Goal: Task Accomplishment & Management: Use online tool/utility

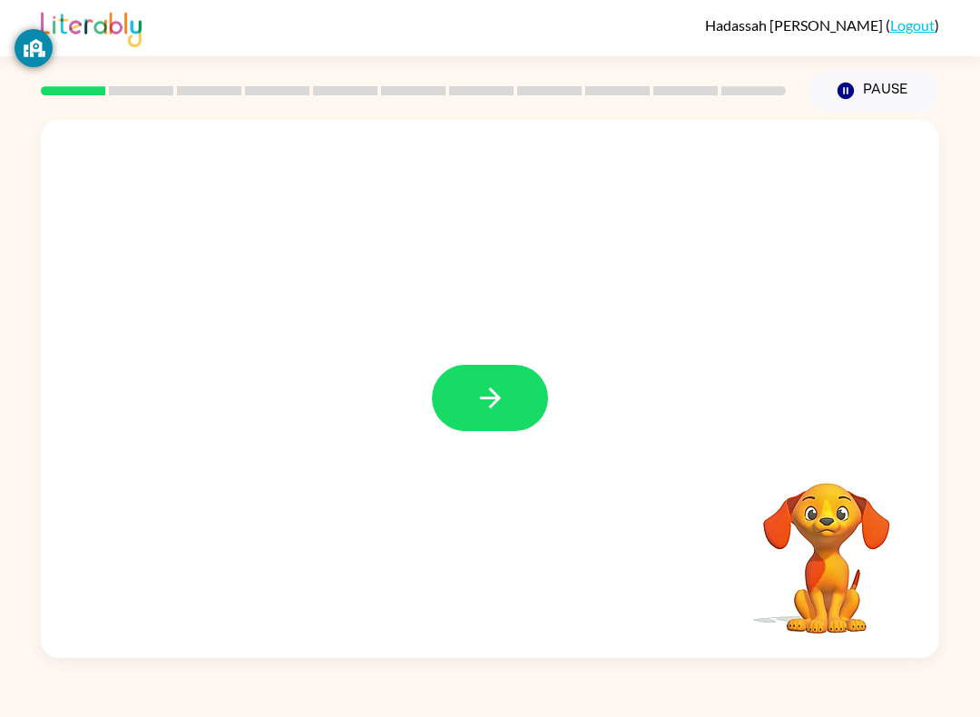
click at [470, 406] on button "button" at bounding box center [490, 398] width 116 height 66
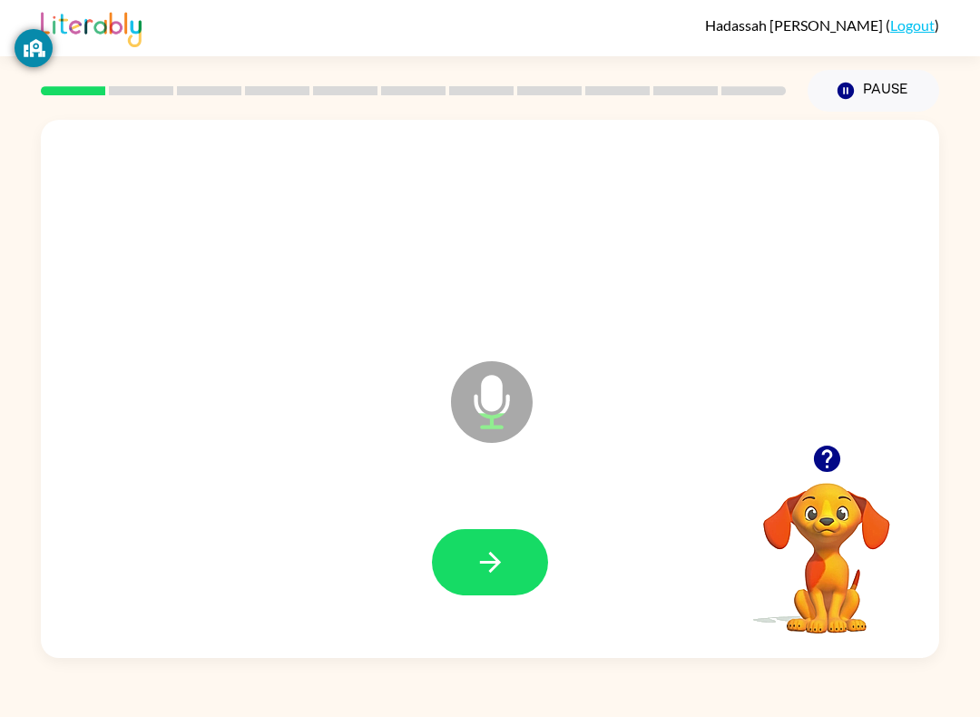
click at [496, 539] on button "button" at bounding box center [490, 562] width 116 height 66
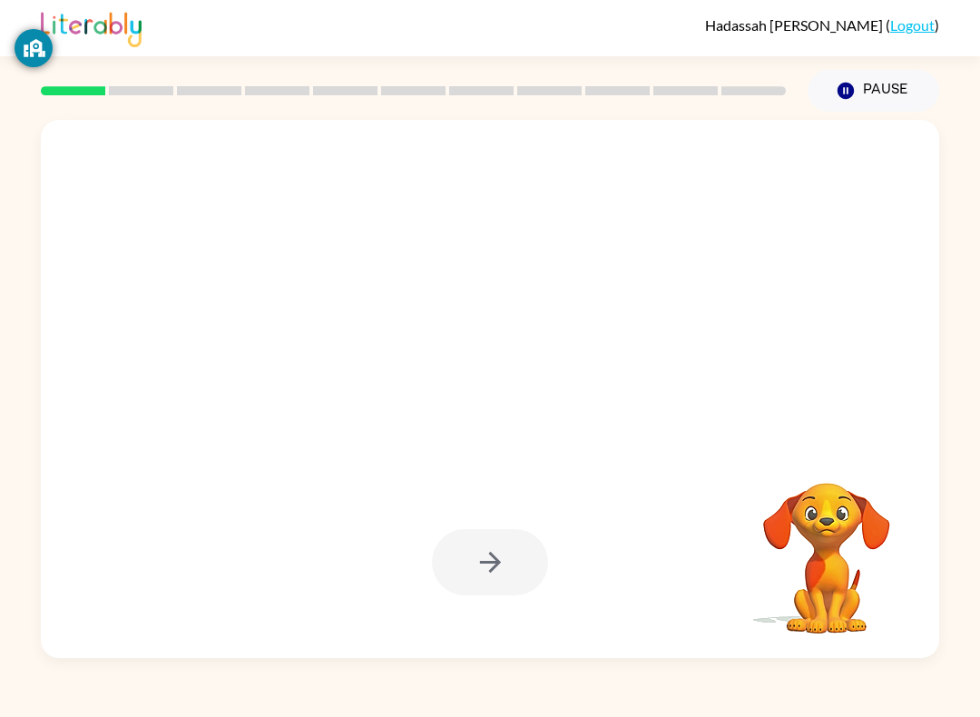
click at [496, 578] on div at bounding box center [490, 562] width 116 height 66
click at [513, 572] on div at bounding box center [490, 562] width 116 height 66
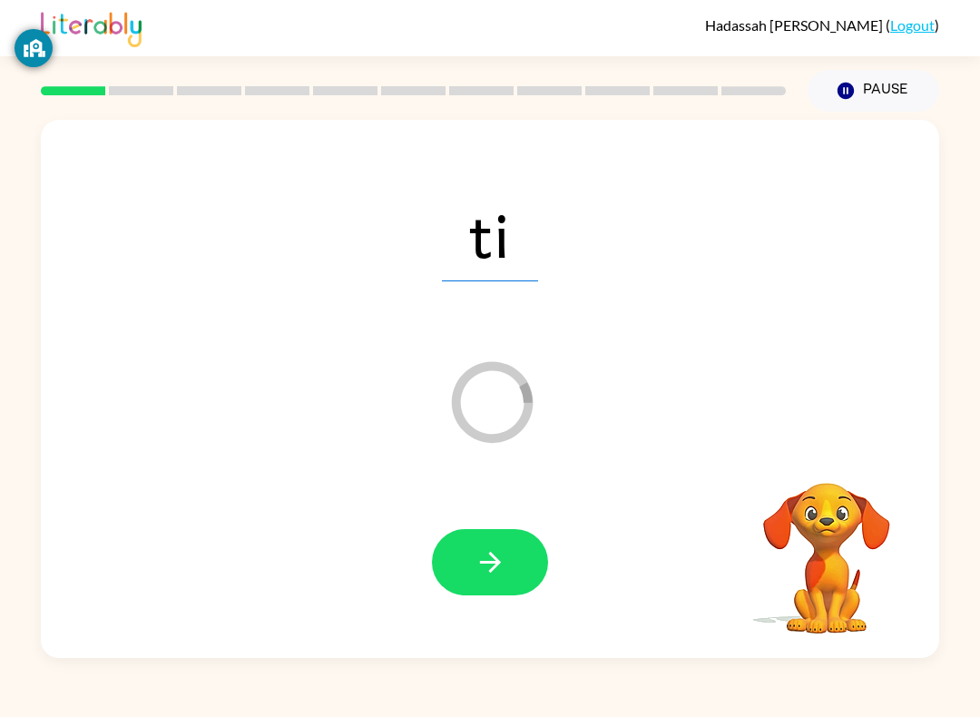
click at [498, 576] on icon "button" at bounding box center [490, 562] width 32 height 32
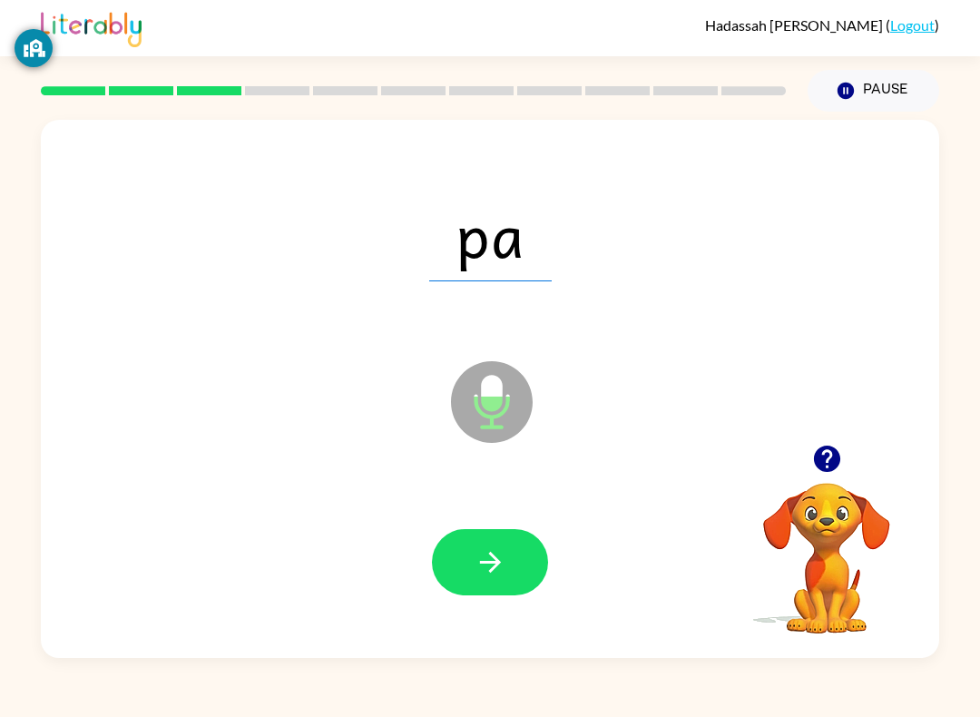
click at [478, 553] on icon "button" at bounding box center [490, 562] width 32 height 32
click at [499, 566] on icon "button" at bounding box center [490, 562] width 32 height 32
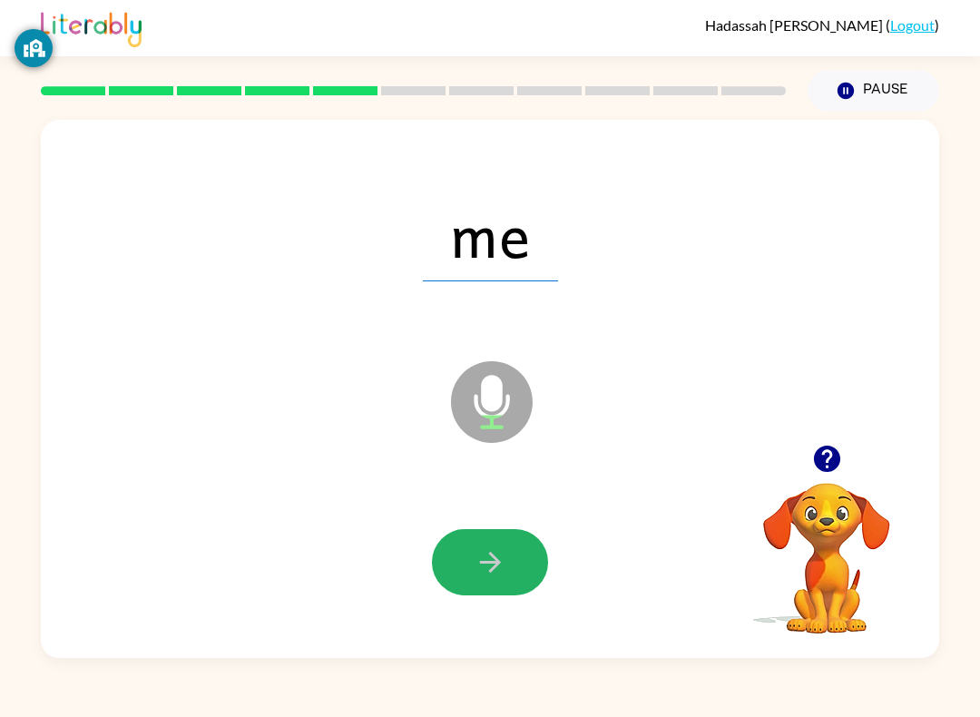
click at [498, 563] on icon "button" at bounding box center [489, 562] width 21 height 21
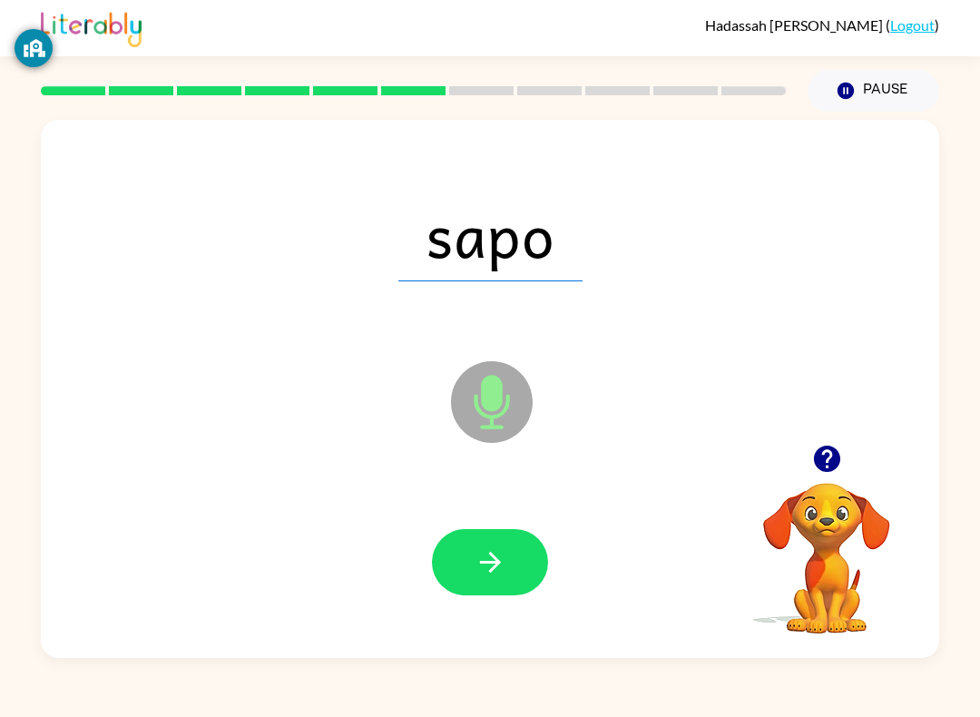
click at [531, 563] on button "button" at bounding box center [490, 562] width 116 height 66
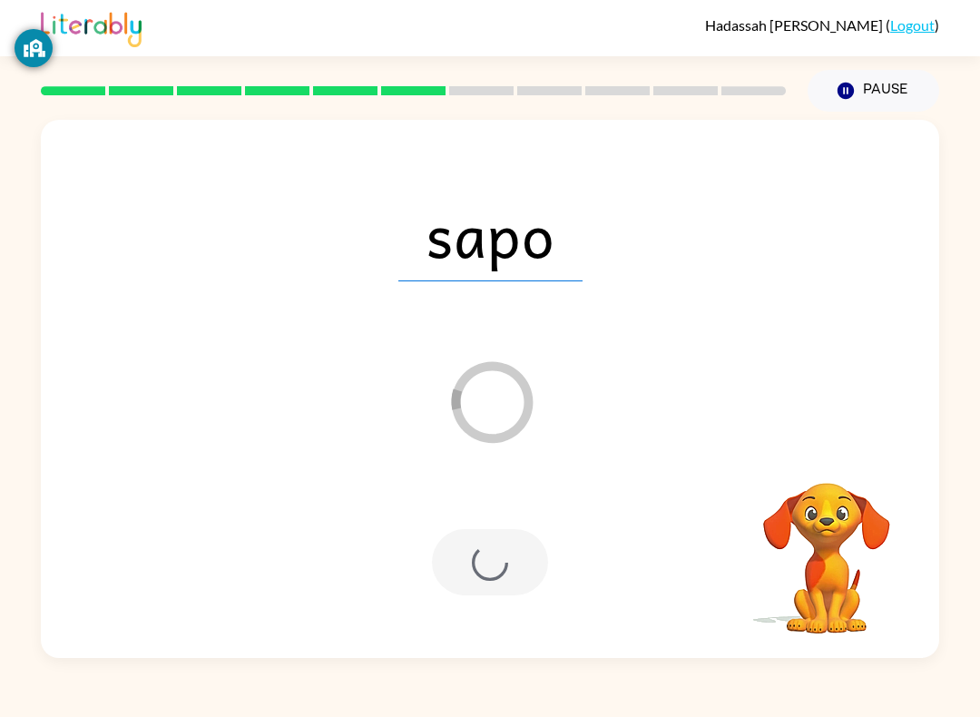
click at [474, 695] on div "Hadassah Naranjo Alvarado ( Logout ) Pause Pause sapo Loader Your response is b…" at bounding box center [490, 358] width 980 height 717
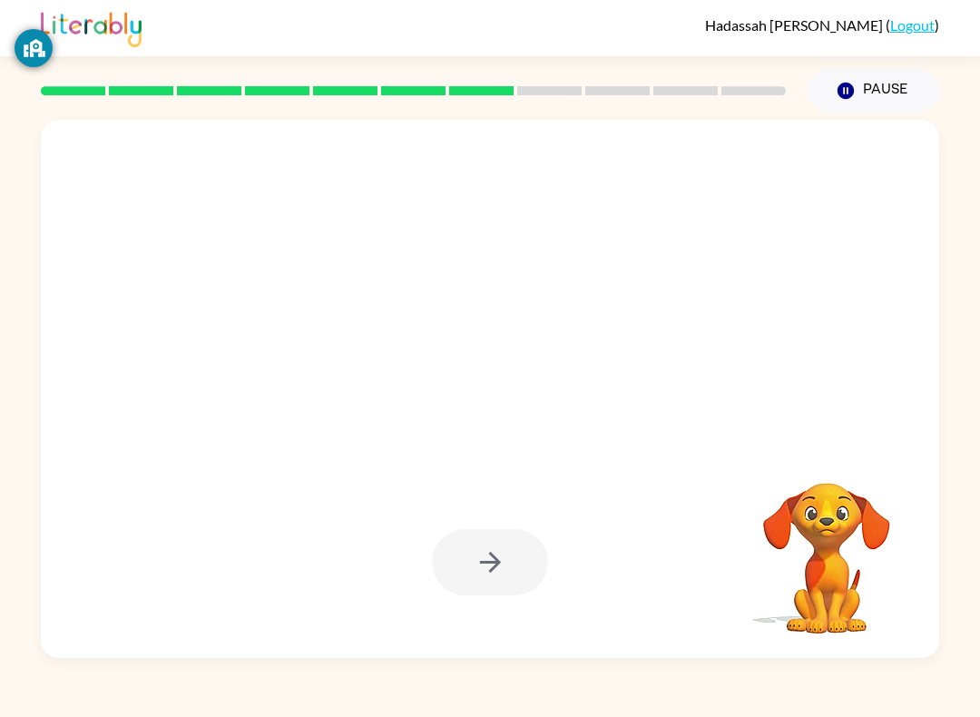
click at [475, 699] on div "Hadassah Naranjo Alvarado ( Logout ) Pause Pause Your browser must support play…" at bounding box center [490, 358] width 980 height 717
click at [474, 699] on div "Hadassah Naranjo Alvarado ( Logout ) Pause Pause Your browser must support play…" at bounding box center [490, 358] width 980 height 717
click at [477, 694] on div "Hadassah Naranjo Alvarado ( Logout ) Pause Pause Your browser must support play…" at bounding box center [490, 358] width 980 height 717
click at [472, 697] on div "Hadassah Naranjo Alvarado ( Logout ) Pause Pause Your browser must support play…" at bounding box center [490, 358] width 980 height 717
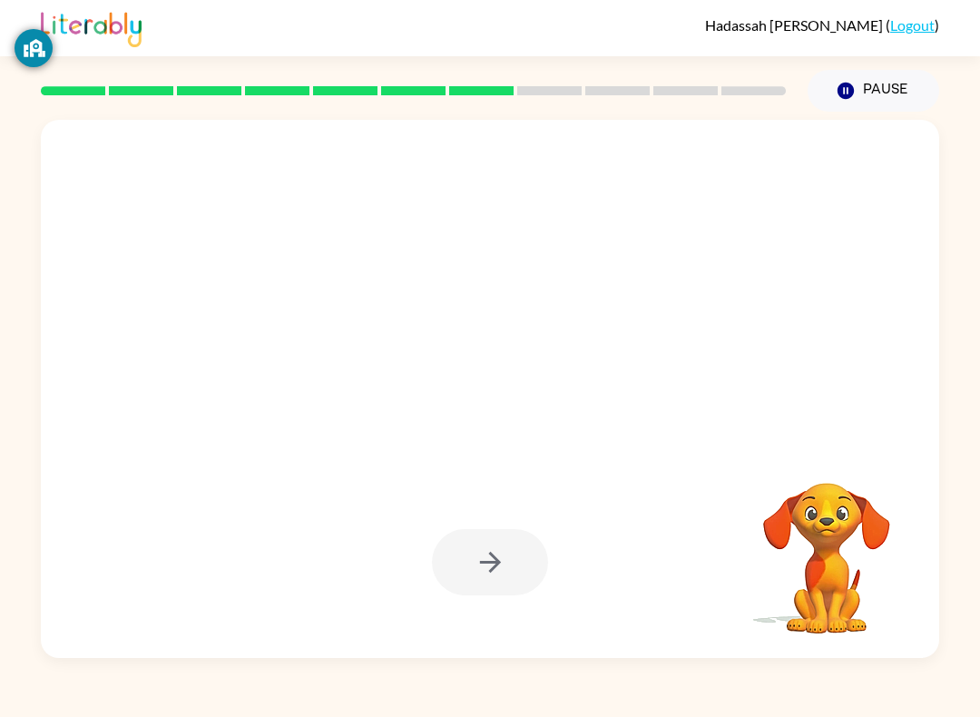
click at [467, 701] on div "Hadassah Naranjo Alvarado ( Logout ) Pause Pause Your browser must support play…" at bounding box center [490, 358] width 980 height 717
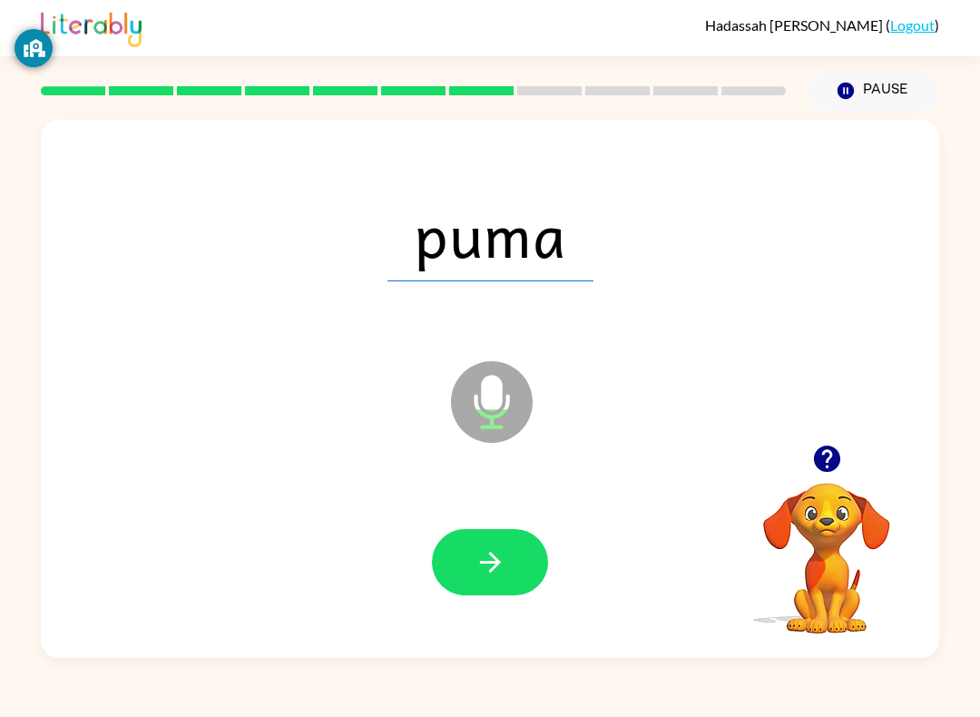
click at [475, 693] on div "Hadassah Naranjo Alvarado ( Logout ) Pause Pause puma Microphone The Microphone…" at bounding box center [490, 358] width 980 height 717
click at [491, 581] on button "button" at bounding box center [490, 562] width 116 height 66
click at [480, 543] on button "button" at bounding box center [490, 562] width 116 height 66
click at [515, 543] on button "button" at bounding box center [490, 562] width 116 height 66
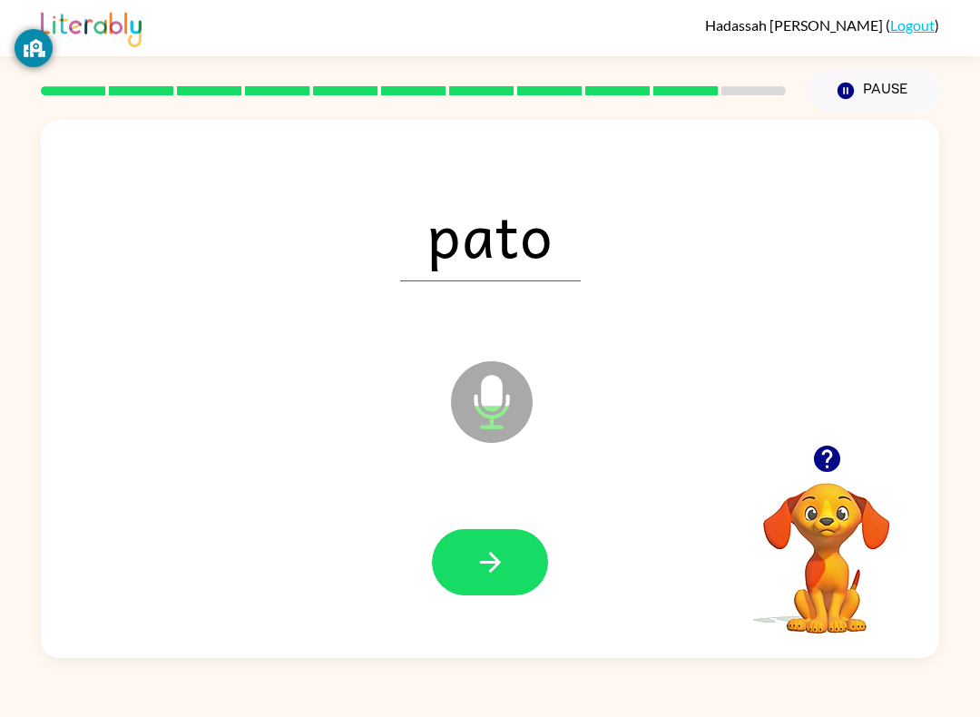
click at [512, 553] on button "button" at bounding box center [490, 562] width 116 height 66
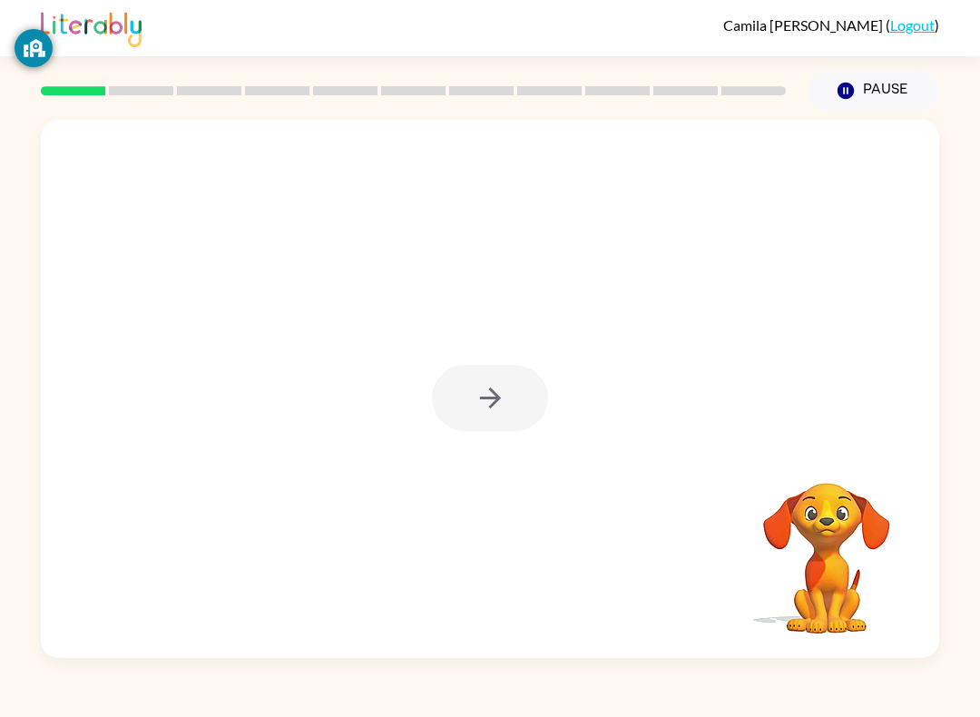
click at [511, 406] on div at bounding box center [490, 398] width 116 height 66
click at [468, 406] on div at bounding box center [490, 398] width 116 height 66
click at [500, 385] on icon "button" at bounding box center [490, 398] width 32 height 32
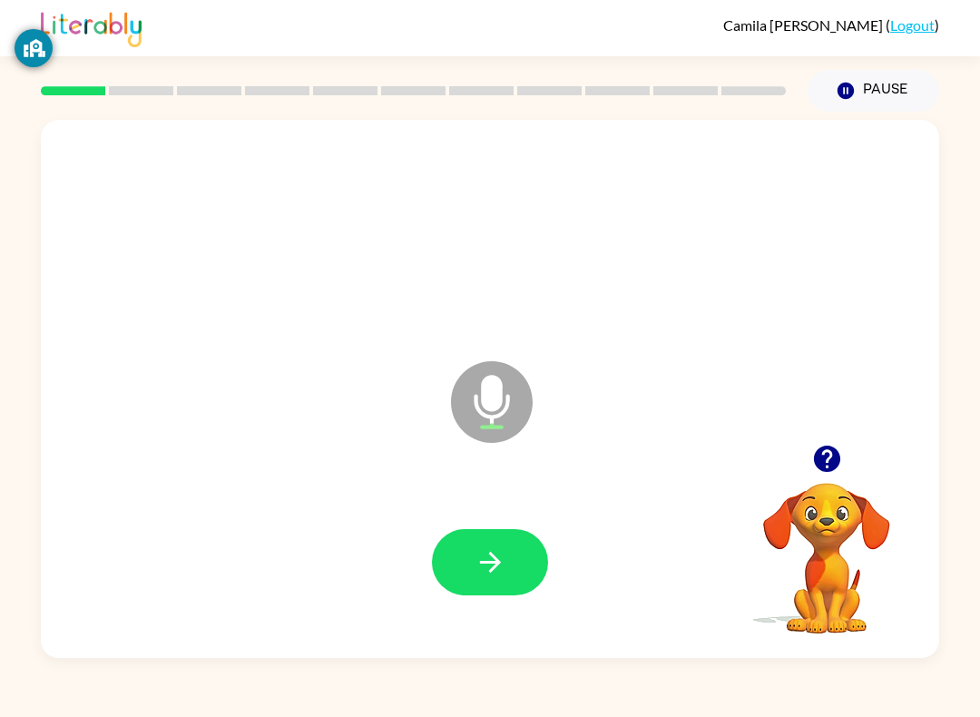
click at [526, 537] on button "button" at bounding box center [490, 562] width 116 height 66
click at [484, 581] on button "button" at bounding box center [490, 562] width 116 height 66
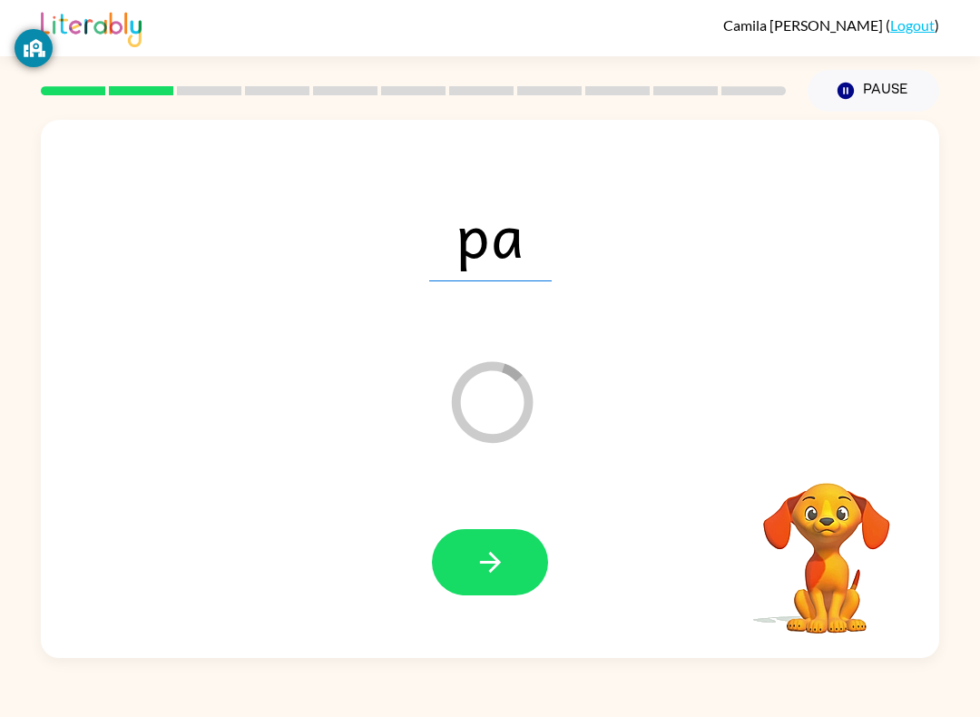
click at [478, 559] on icon "button" at bounding box center [490, 562] width 32 height 32
click at [509, 575] on button "button" at bounding box center [490, 562] width 116 height 66
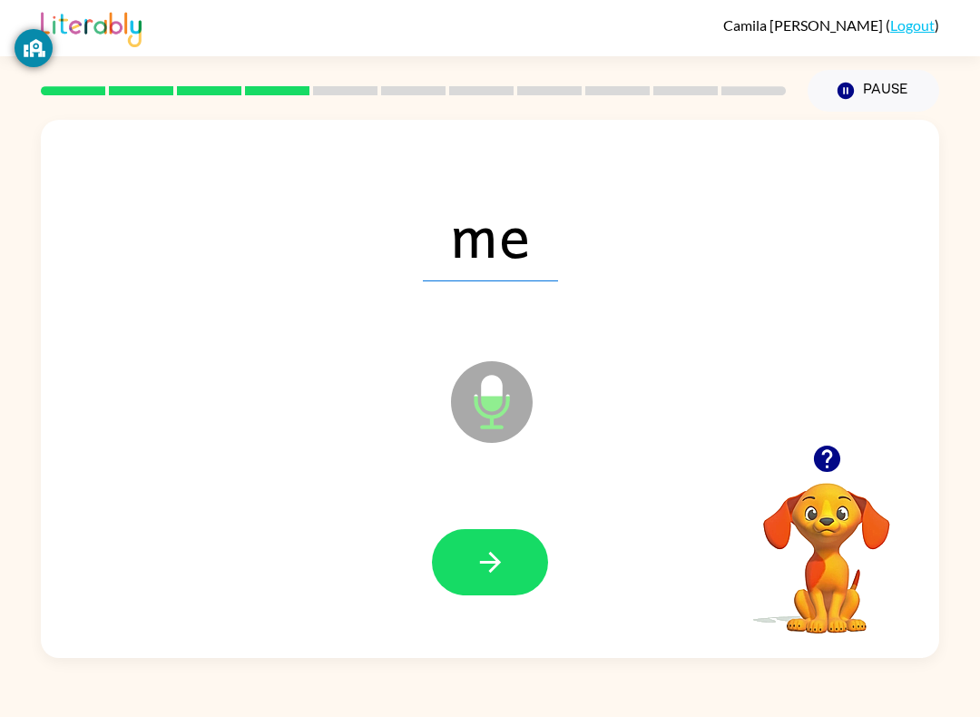
click at [508, 584] on button "button" at bounding box center [490, 562] width 116 height 66
click at [477, 525] on div at bounding box center [490, 561] width 862 height 155
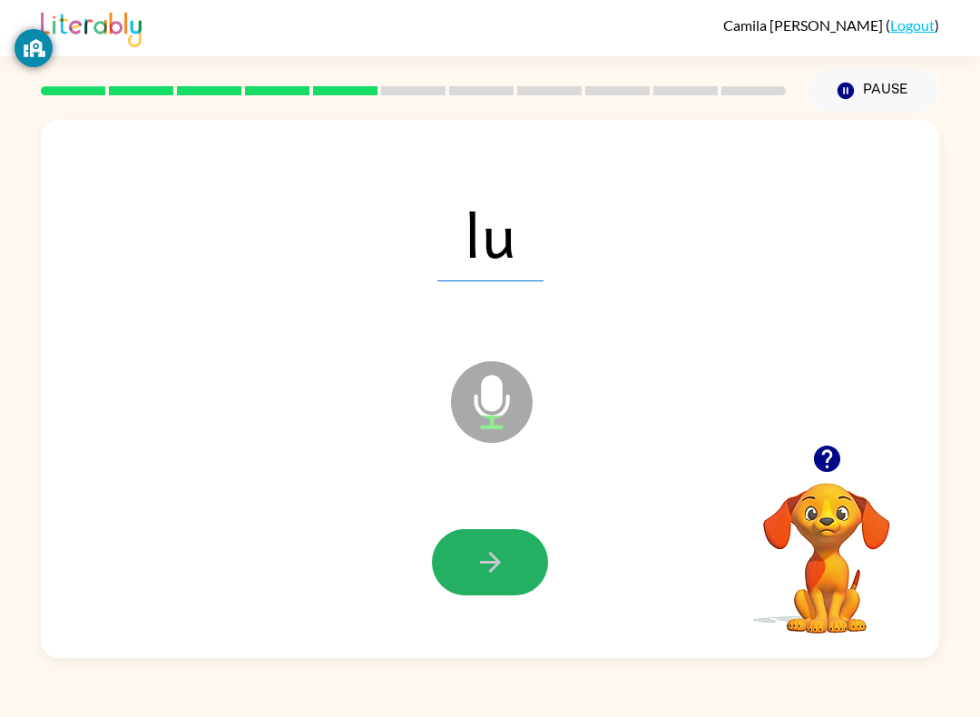
click at [509, 566] on button "button" at bounding box center [490, 562] width 116 height 66
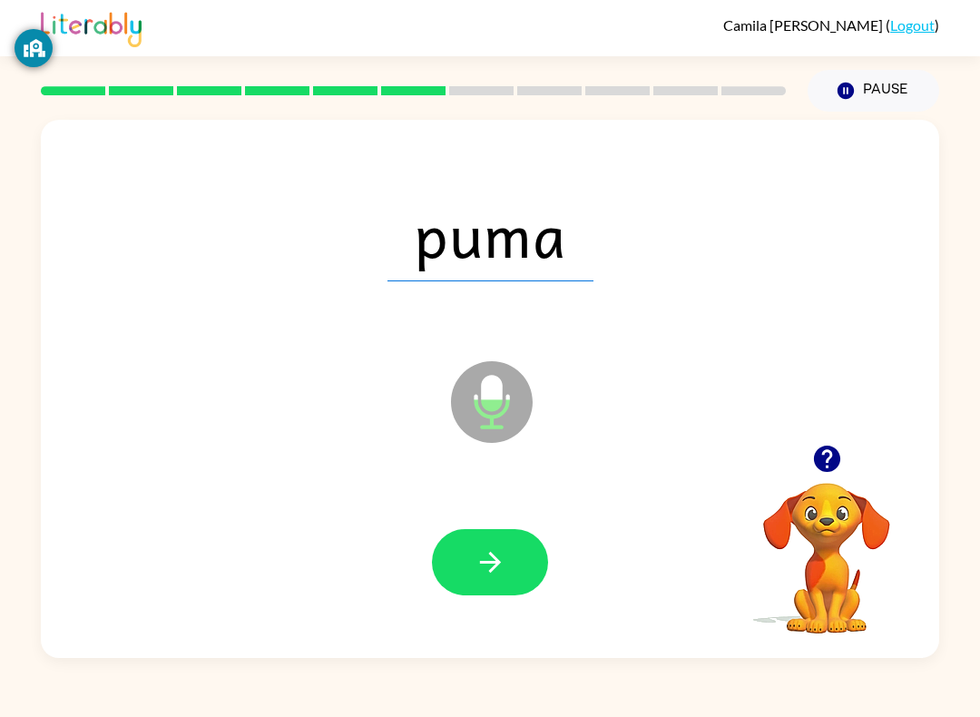
click at [499, 496] on div at bounding box center [490, 561] width 862 height 155
click at [494, 576] on icon "button" at bounding box center [490, 562] width 32 height 32
click at [464, 536] on button "button" at bounding box center [490, 562] width 116 height 66
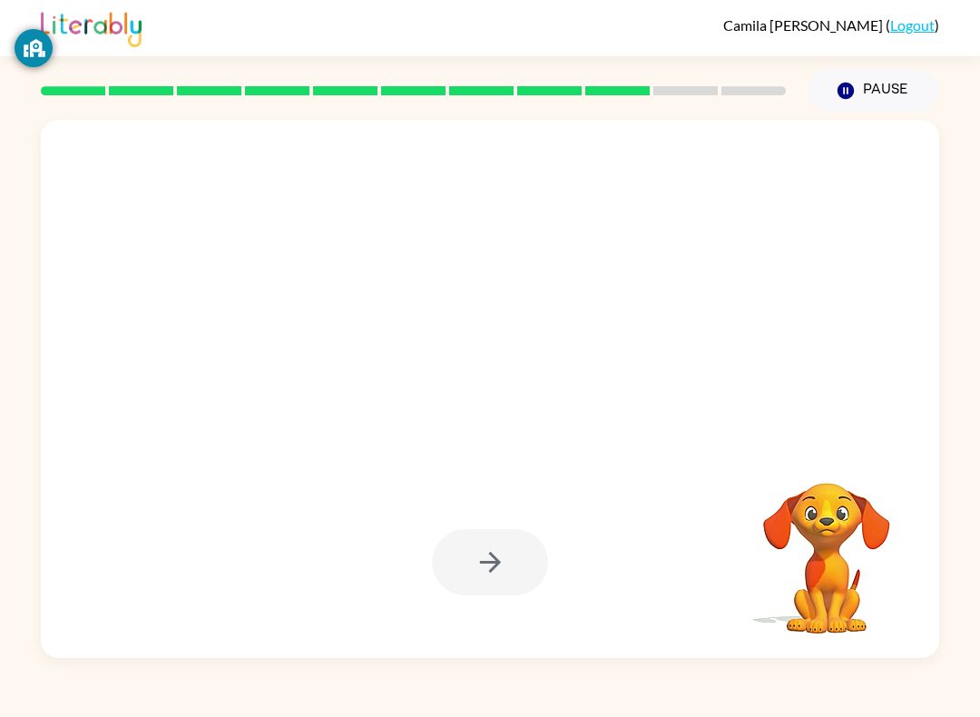
click at [480, 593] on div at bounding box center [490, 562] width 116 height 66
click at [479, 592] on div at bounding box center [490, 562] width 116 height 66
click at [482, 521] on div at bounding box center [490, 561] width 862 height 155
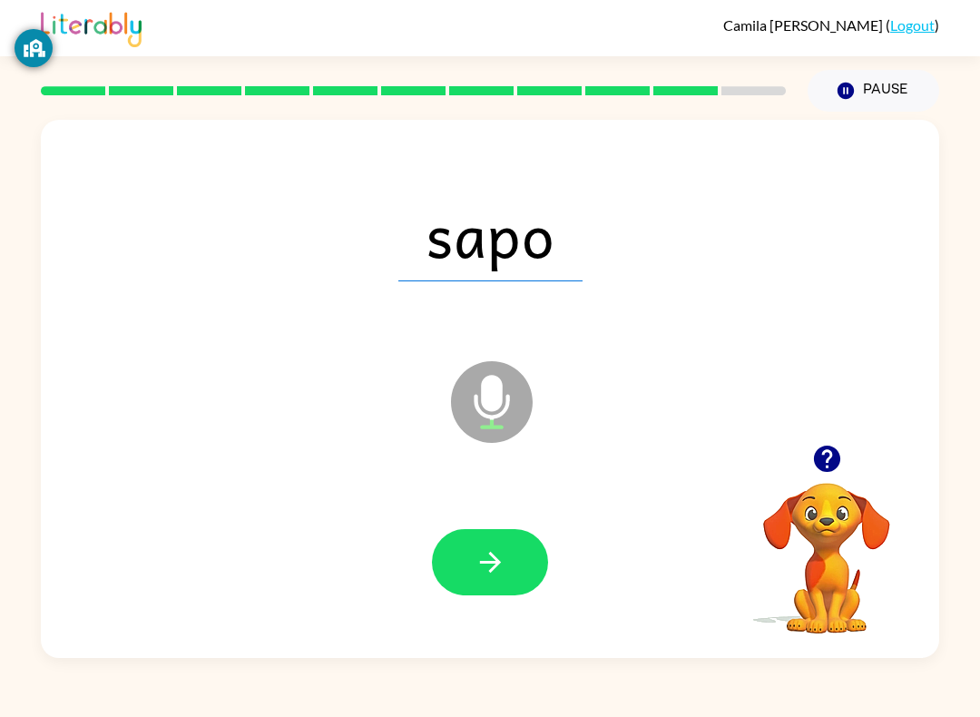
click at [483, 543] on button "button" at bounding box center [490, 562] width 116 height 66
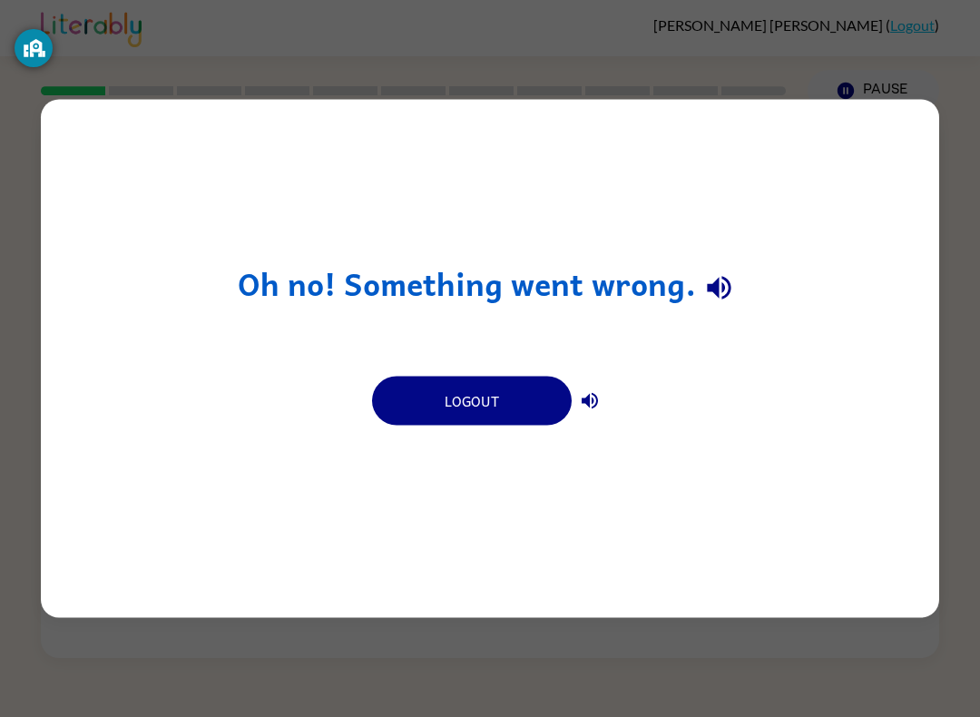
click at [513, 412] on button "Logout" at bounding box center [472, 400] width 200 height 49
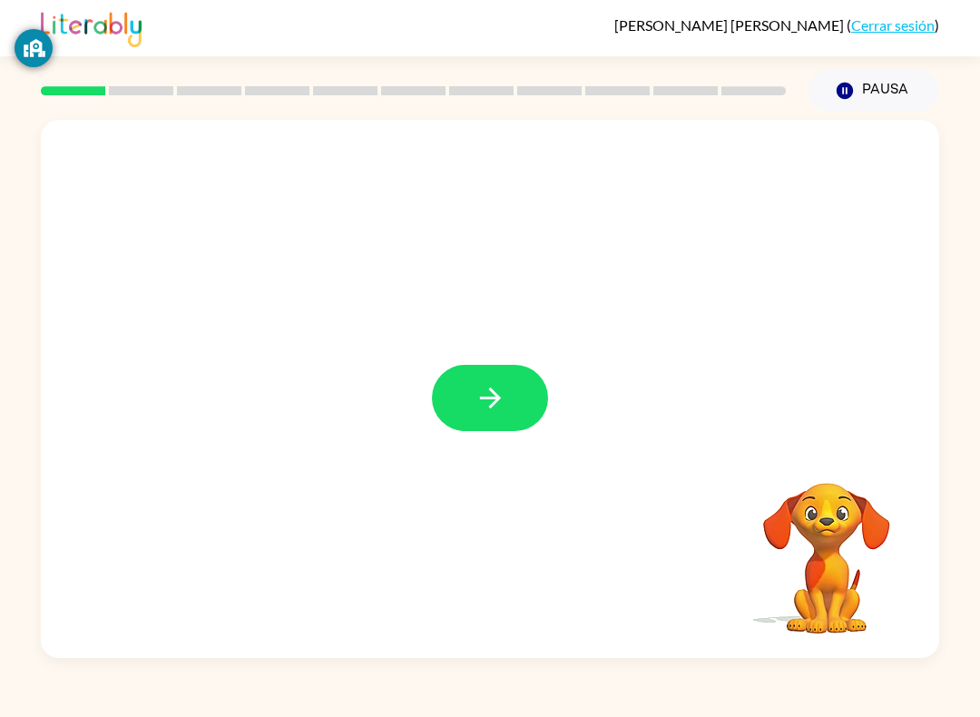
click at [512, 376] on button "button" at bounding box center [490, 398] width 116 height 66
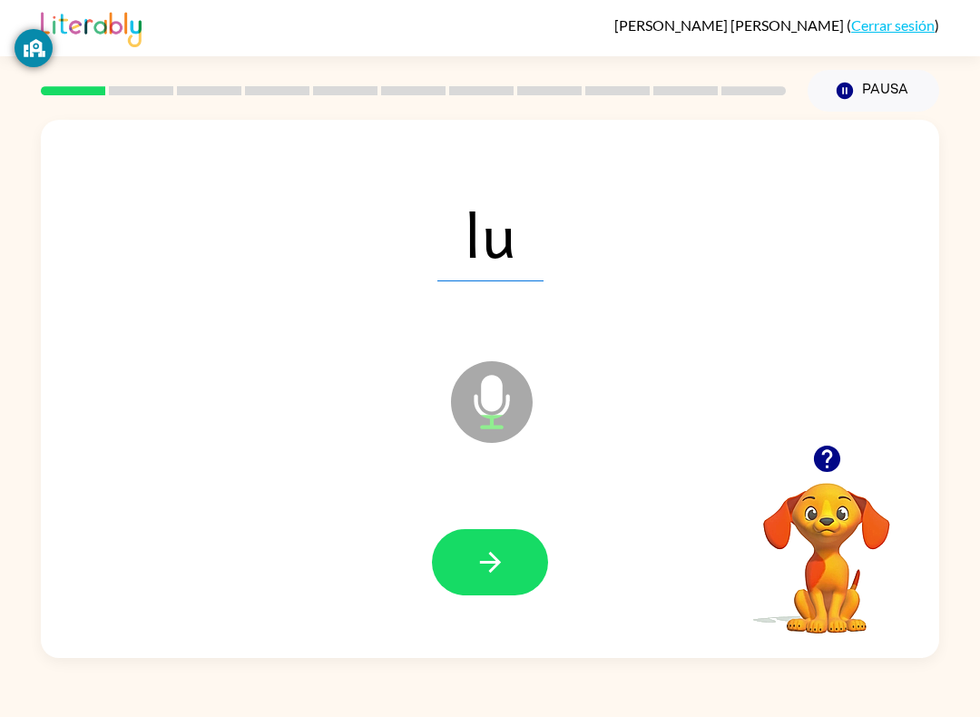
click at [513, 585] on button "button" at bounding box center [490, 562] width 116 height 66
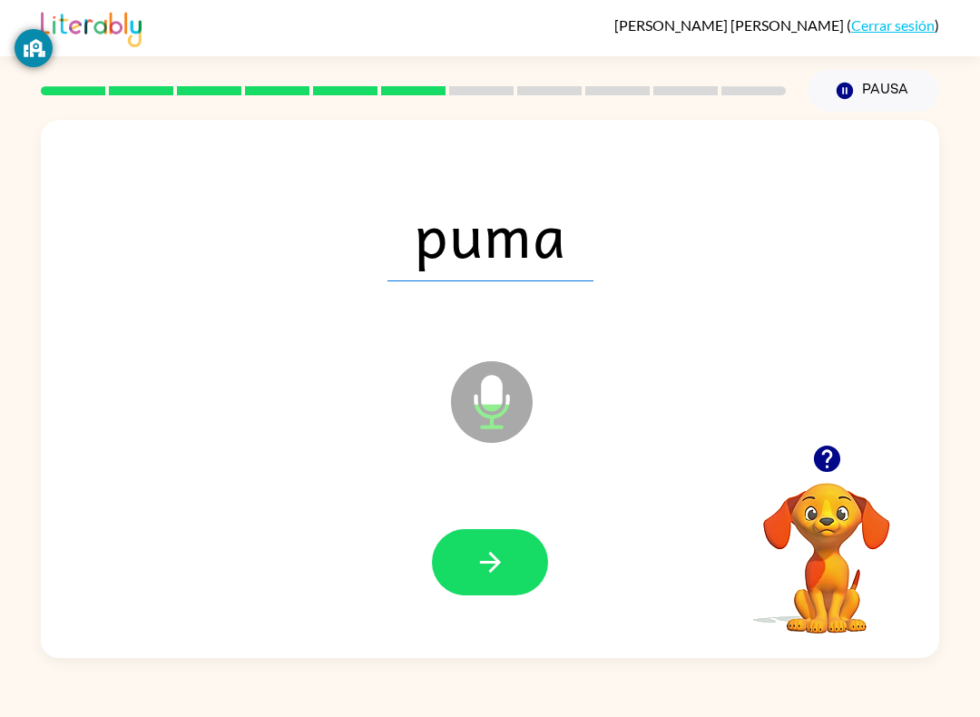
click at [512, 569] on button "button" at bounding box center [490, 562] width 116 height 66
click at [12, 71] on div "Eliana Avelar Molina ( Cerrar sesión ) Pausa Pausa sapo Micrófono El micrófono …" at bounding box center [490, 358] width 980 height 717
click at [469, 568] on button "button" at bounding box center [490, 562] width 116 height 66
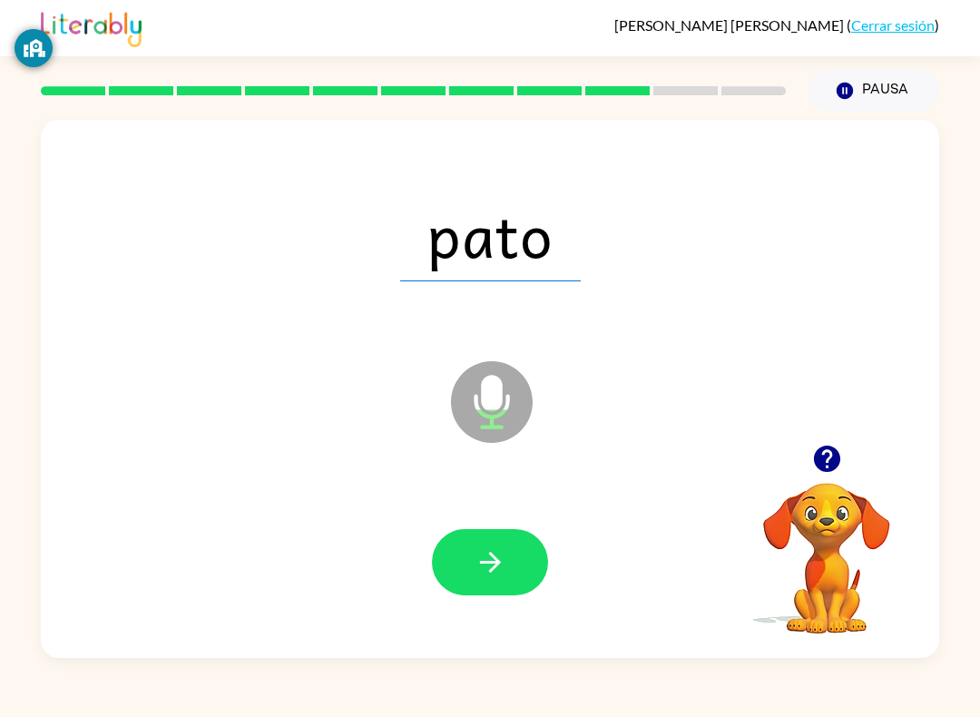
click at [495, 558] on icon "button" at bounding box center [489, 562] width 21 height 21
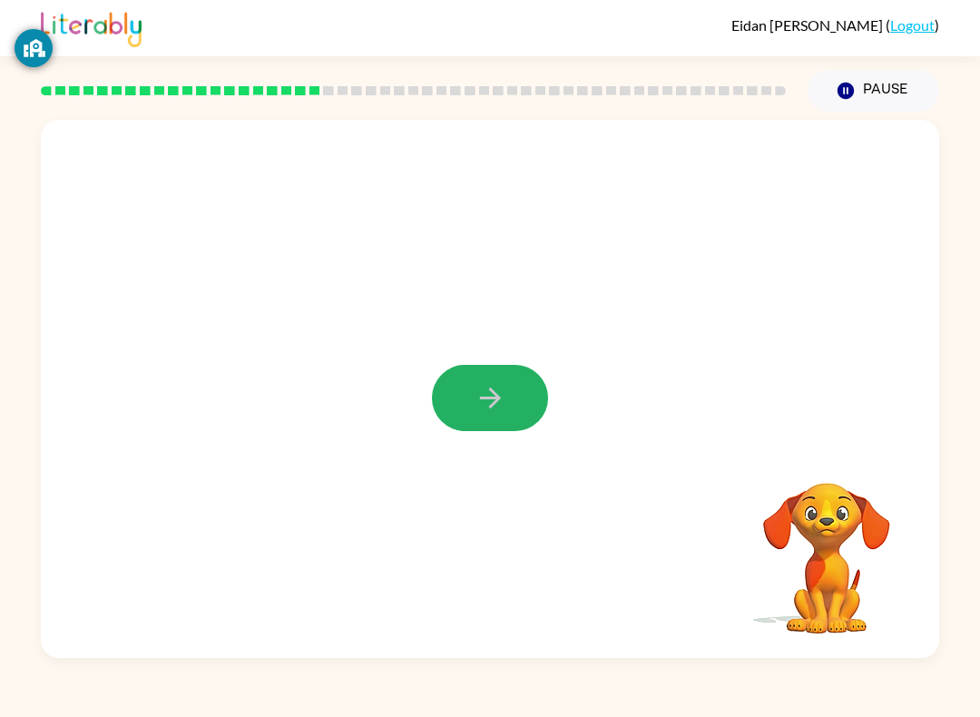
click at [474, 416] on button "button" at bounding box center [490, 398] width 116 height 66
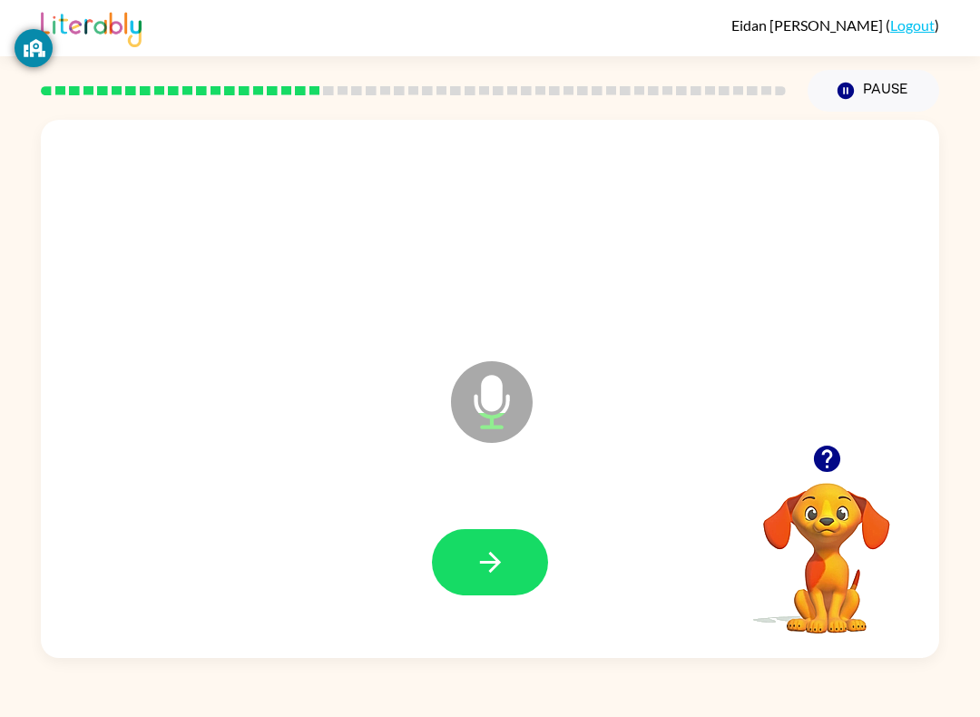
click at [523, 558] on button "button" at bounding box center [490, 562] width 116 height 66
click at [485, 578] on icon "button" at bounding box center [490, 562] width 32 height 32
click at [484, 567] on icon "button" at bounding box center [490, 562] width 32 height 32
click at [506, 530] on button "button" at bounding box center [490, 562] width 116 height 66
click at [9, 445] on div "A Microphone The Microphone is here when it is your turn to talk Your browser m…" at bounding box center [490, 385] width 980 height 546
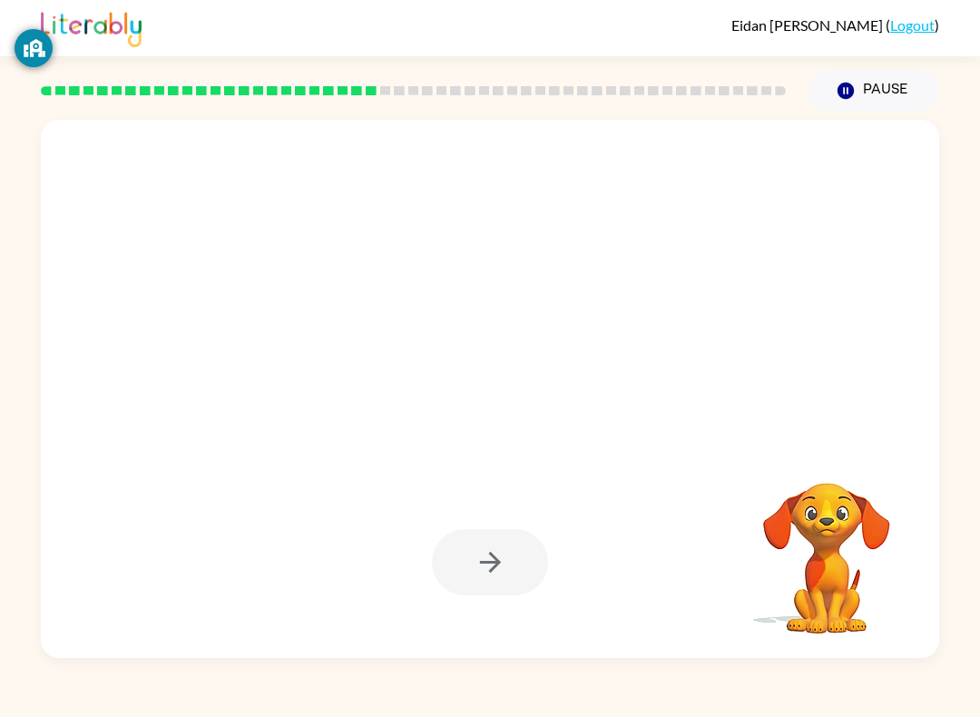
click at [520, 535] on div at bounding box center [490, 562] width 116 height 66
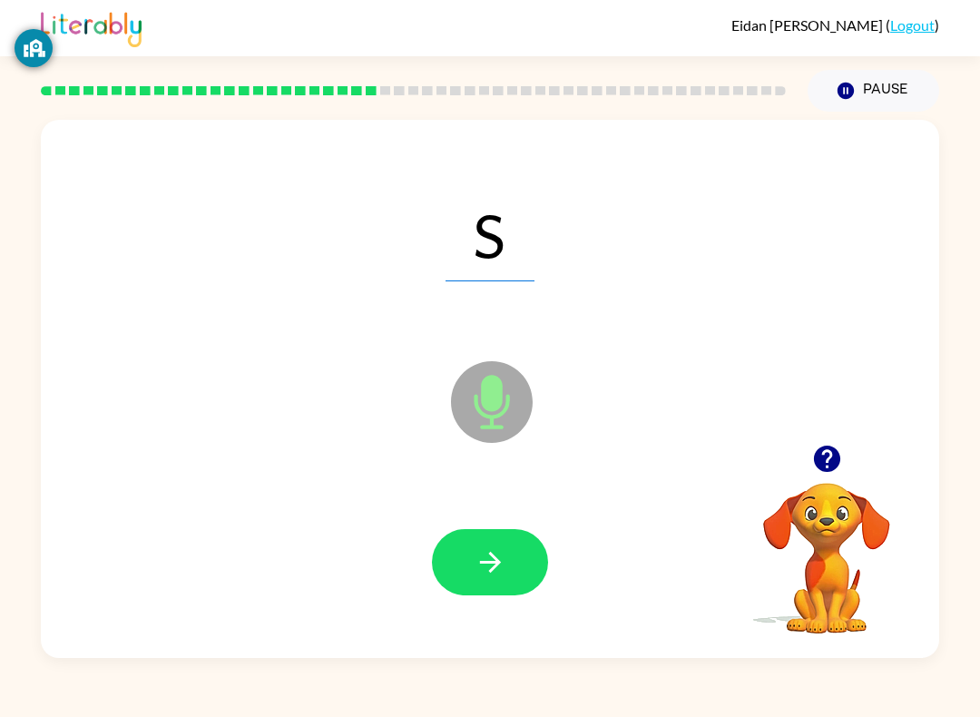
click at [496, 574] on icon "button" at bounding box center [490, 562] width 32 height 32
click at [481, 535] on button "button" at bounding box center [490, 562] width 116 height 66
click at [492, 445] on icon "Microphone The Microphone is here when it is your turn to talk" at bounding box center [582, 425] width 272 height 136
click at [494, 555] on icon "button" at bounding box center [490, 562] width 32 height 32
click at [474, 556] on icon "button" at bounding box center [490, 562] width 32 height 32
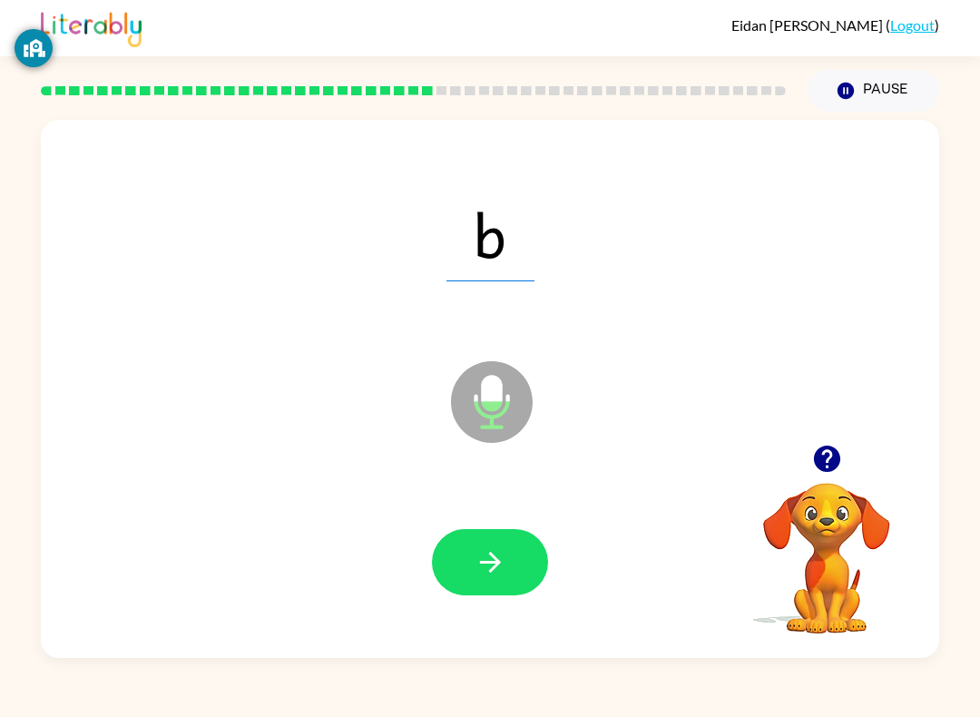
click at [478, 400] on icon at bounding box center [492, 402] width 82 height 82
click at [527, 562] on button "button" at bounding box center [490, 562] width 116 height 66
click at [502, 408] on icon at bounding box center [492, 402] width 82 height 82
click at [513, 535] on button "button" at bounding box center [490, 562] width 116 height 66
click at [499, 385] on icon "Microphone The Microphone is here when it is your turn to talk" at bounding box center [582, 425] width 272 height 136
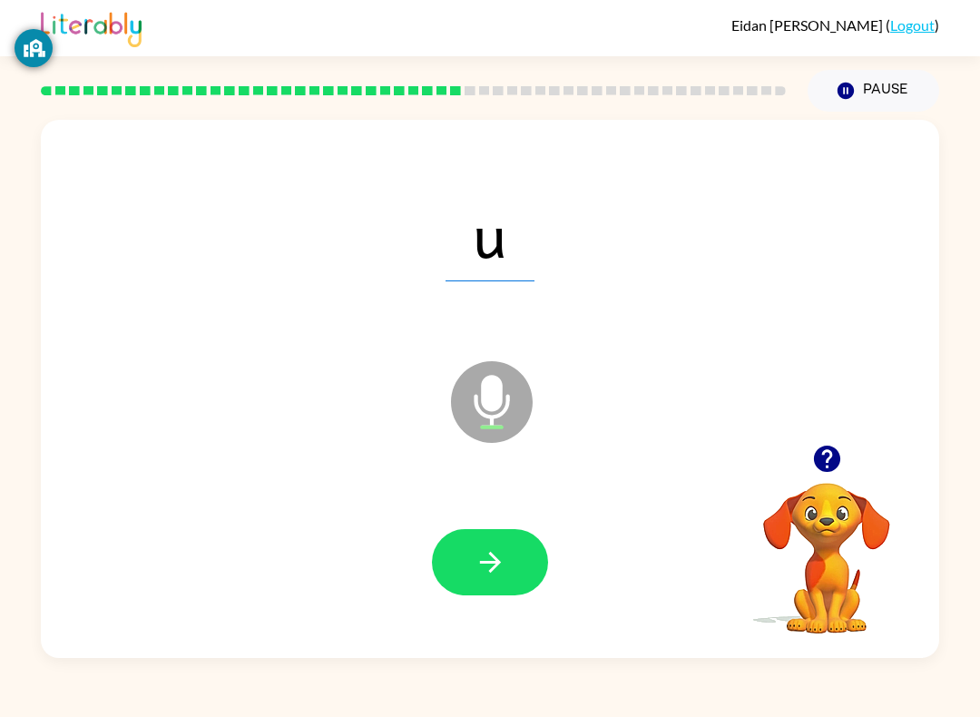
click at [490, 547] on icon "button" at bounding box center [490, 562] width 32 height 32
click at [474, 390] on icon at bounding box center [492, 402] width 82 height 82
click at [509, 552] on button "button" at bounding box center [490, 562] width 116 height 66
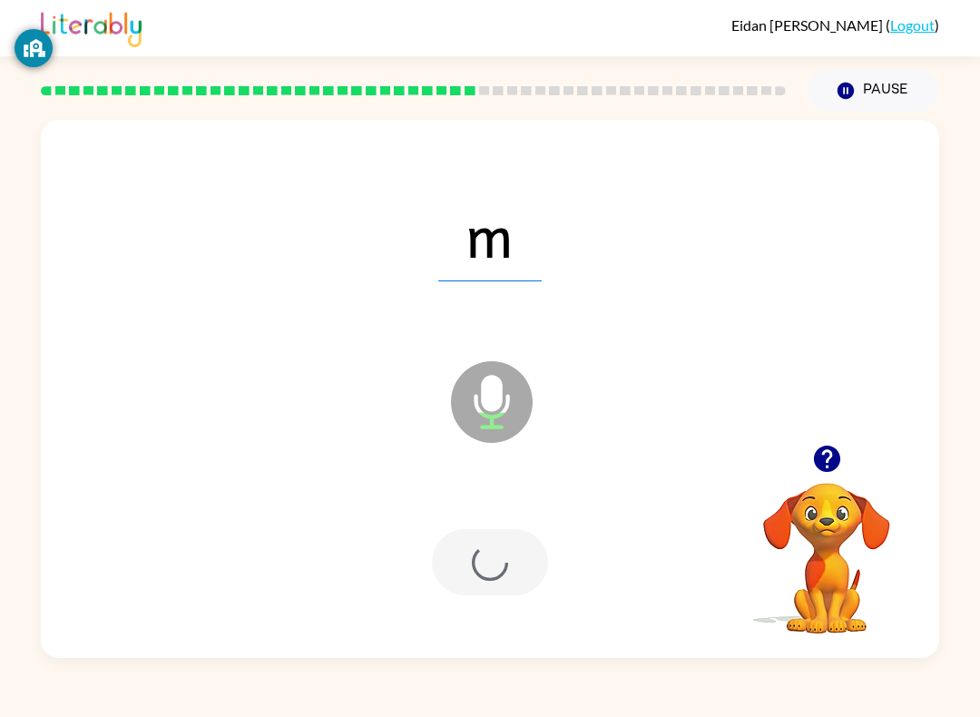
click at [509, 552] on div at bounding box center [490, 562] width 116 height 66
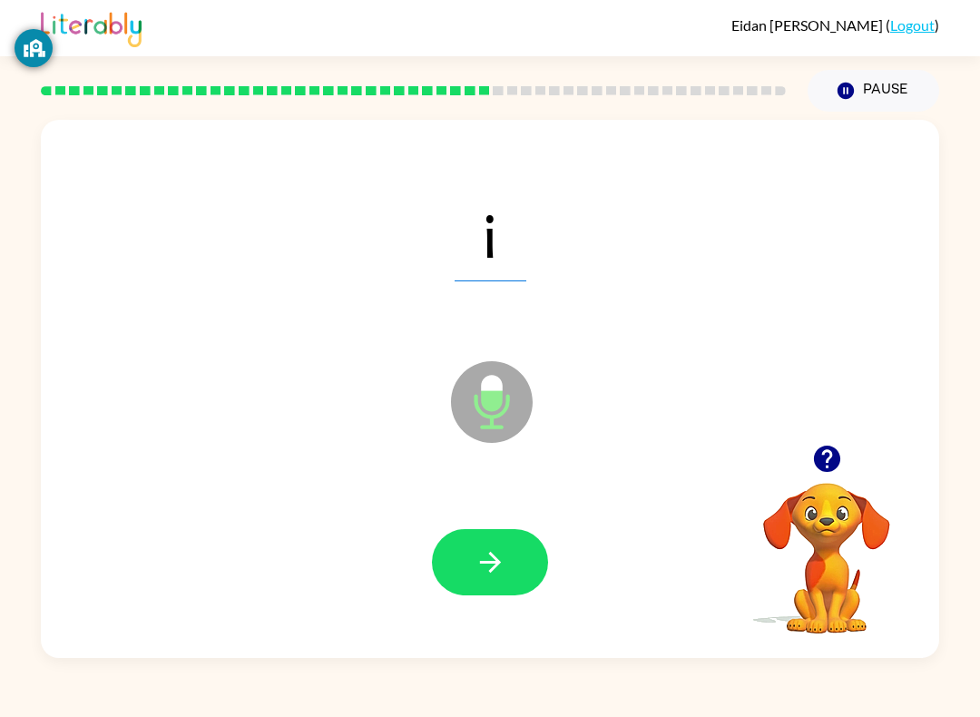
click at [455, 395] on icon at bounding box center [492, 402] width 82 height 82
click at [501, 418] on icon at bounding box center [492, 402] width 82 height 82
click at [511, 564] on button "button" at bounding box center [490, 562] width 116 height 66
click at [497, 552] on icon "button" at bounding box center [490, 562] width 32 height 32
click at [500, 394] on icon "Microphone The Microphone is here when it is your turn to talk" at bounding box center [582, 425] width 272 height 136
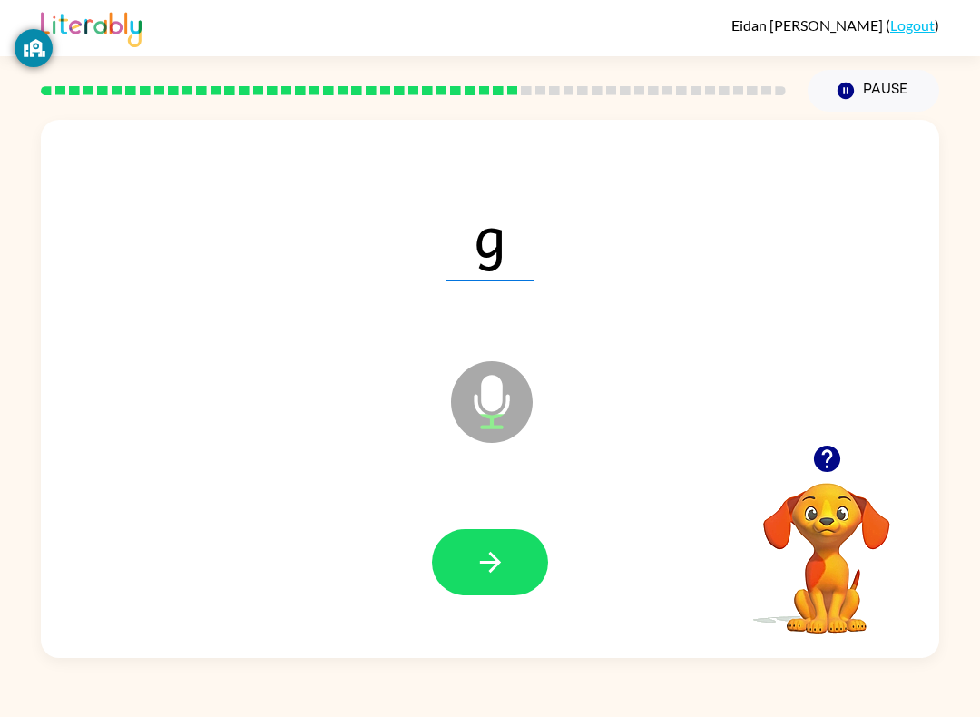
click at [479, 575] on icon "button" at bounding box center [490, 562] width 32 height 32
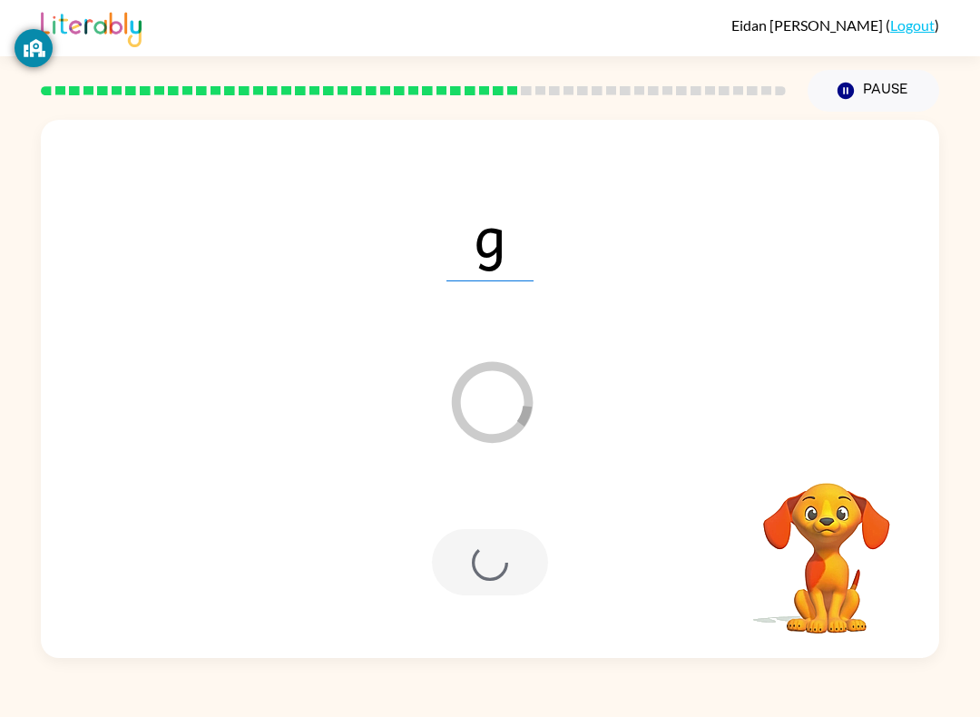
click at [465, 598] on div at bounding box center [490, 561] width 862 height 155
click at [455, 597] on div at bounding box center [490, 561] width 862 height 155
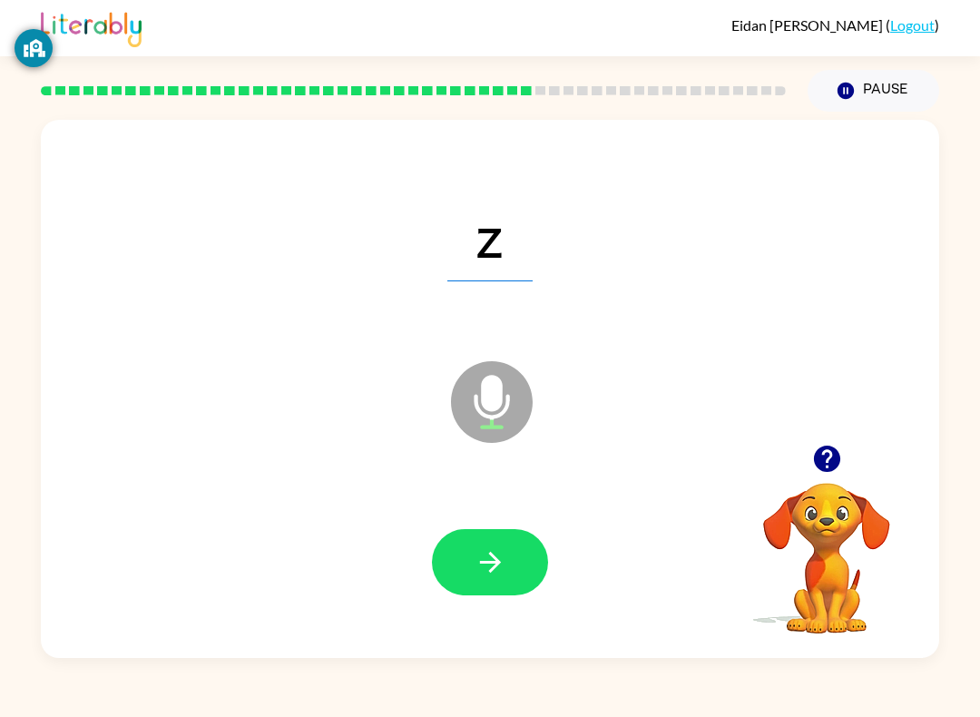
click at [494, 530] on button "button" at bounding box center [490, 562] width 116 height 66
click at [489, 408] on icon "Microphone The Microphone is here when it is your turn to talk" at bounding box center [582, 425] width 272 height 136
click at [463, 534] on button "button" at bounding box center [490, 562] width 116 height 66
click at [501, 402] on icon "Microphone The Microphone is here when it is your turn to talk" at bounding box center [582, 425] width 272 height 136
click at [488, 540] on button "button" at bounding box center [490, 562] width 116 height 66
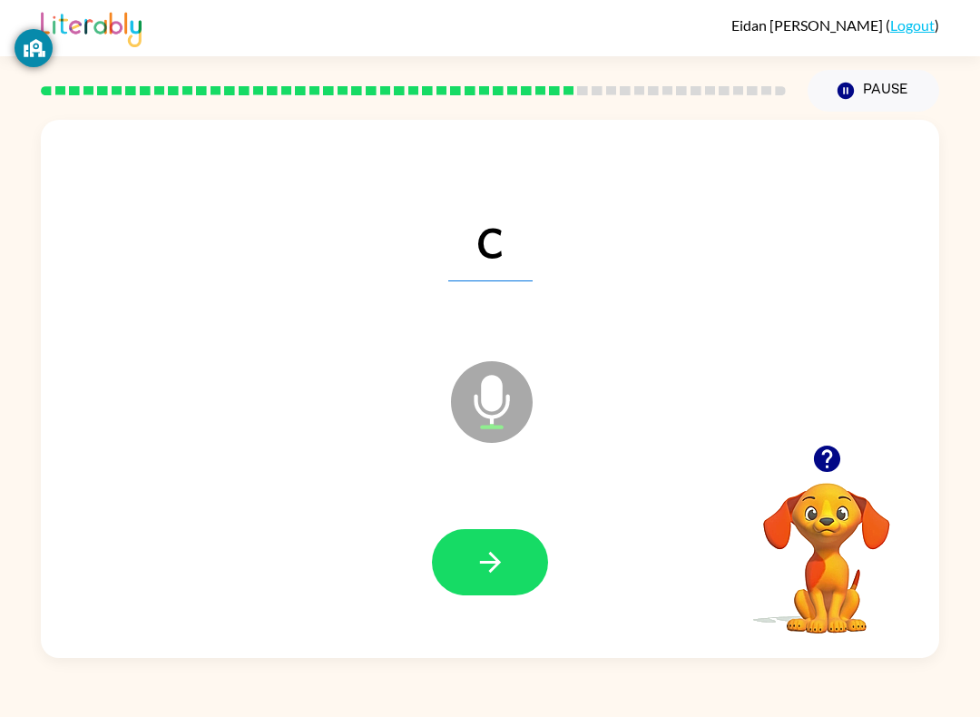
click at [486, 552] on icon "button" at bounding box center [490, 562] width 32 height 32
click at [497, 533] on button "button" at bounding box center [490, 562] width 116 height 66
click at [484, 582] on button "button" at bounding box center [490, 562] width 116 height 66
click at [484, 535] on button "button" at bounding box center [490, 562] width 116 height 66
click at [529, 573] on button "button" at bounding box center [490, 562] width 116 height 66
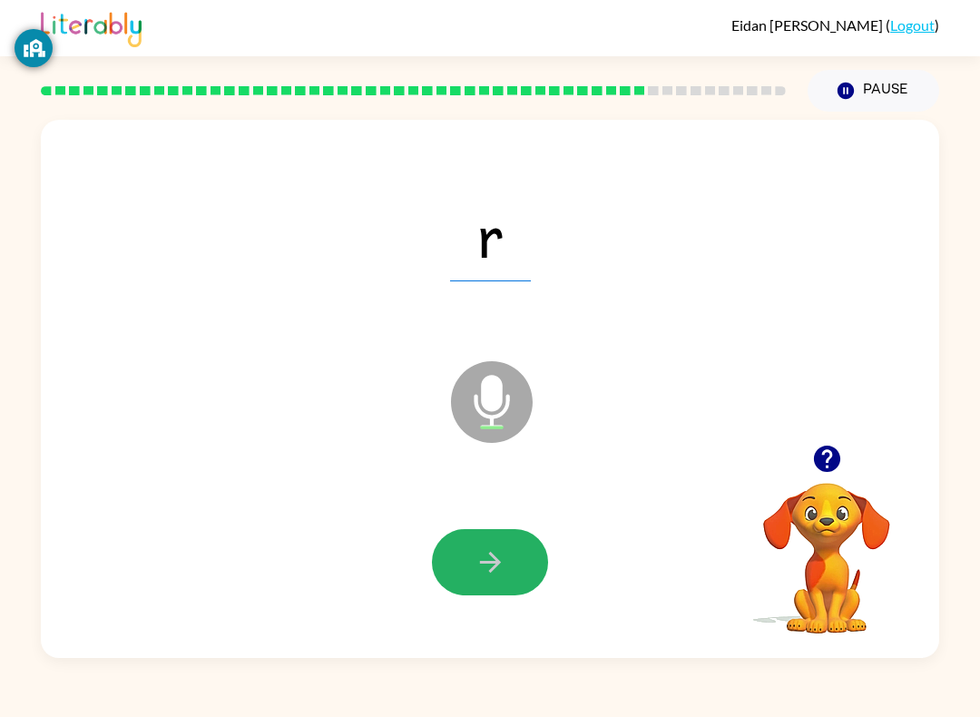
click at [511, 548] on button "button" at bounding box center [490, 562] width 116 height 66
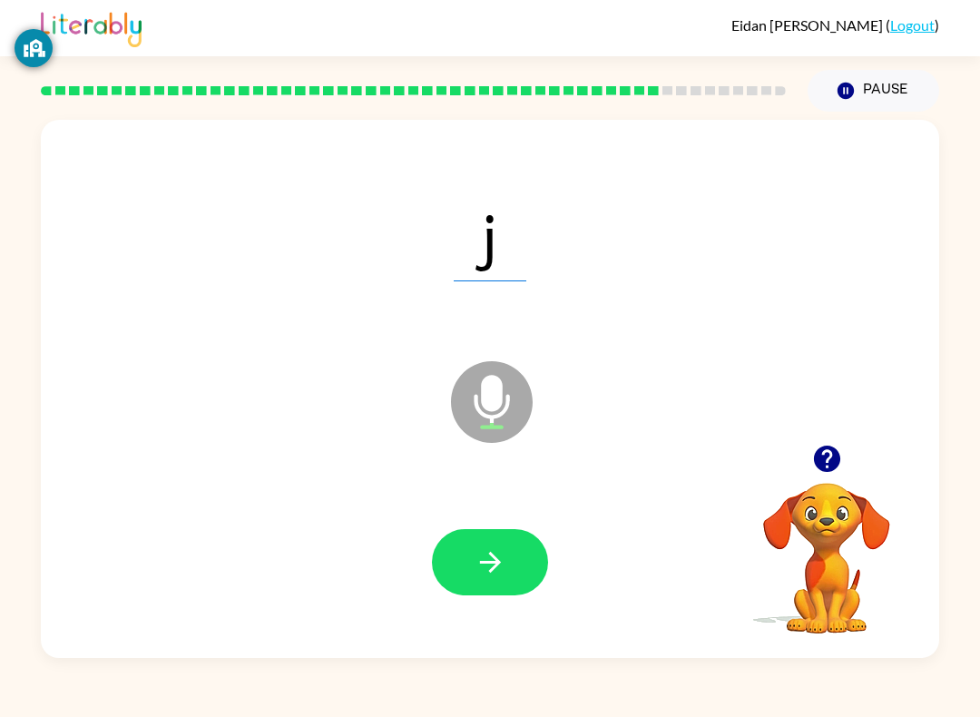
click at [511, 572] on button "button" at bounding box center [490, 562] width 116 height 66
click at [505, 409] on icon "Microphone The Microphone is here when it is your turn to talk" at bounding box center [582, 425] width 272 height 136
click at [512, 396] on icon at bounding box center [492, 402] width 82 height 82
click at [505, 536] on button "button" at bounding box center [490, 562] width 116 height 66
click at [496, 398] on icon "Microphone The Microphone is here when it is your turn to talk" at bounding box center [582, 425] width 272 height 136
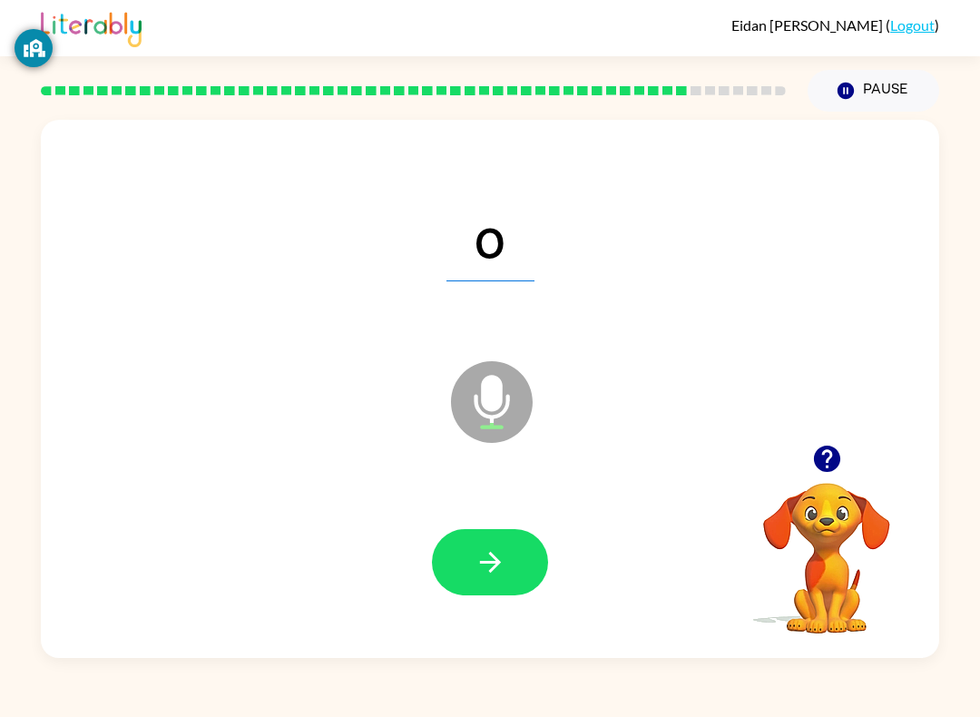
click at [491, 410] on icon "Microphone The Microphone is here when it is your turn to talk" at bounding box center [582, 425] width 272 height 136
click at [510, 403] on icon at bounding box center [492, 402] width 82 height 82
click at [498, 392] on icon "Microphone The Microphone is here when it is your turn to talk" at bounding box center [582, 425] width 272 height 136
click at [501, 402] on icon "Microphone The Microphone is here when it is your turn to talk" at bounding box center [582, 425] width 272 height 136
click at [513, 532] on button "button" at bounding box center [490, 562] width 116 height 66
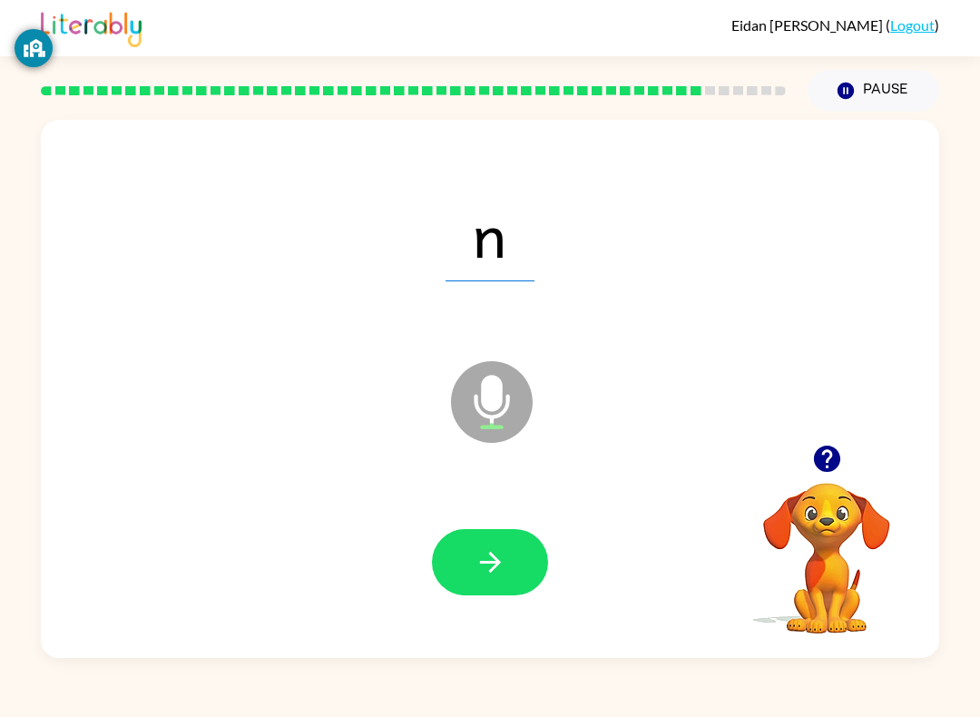
click at [503, 417] on icon at bounding box center [492, 402] width 82 height 82
click at [487, 425] on icon at bounding box center [492, 402] width 82 height 82
click at [501, 390] on icon "Microphone The Microphone is here when it is your turn to talk" at bounding box center [582, 425] width 272 height 136
click at [487, 399] on icon "Microphone The Microphone is here when it is your turn to talk" at bounding box center [582, 425] width 272 height 136
click at [468, 410] on icon at bounding box center [492, 402] width 82 height 82
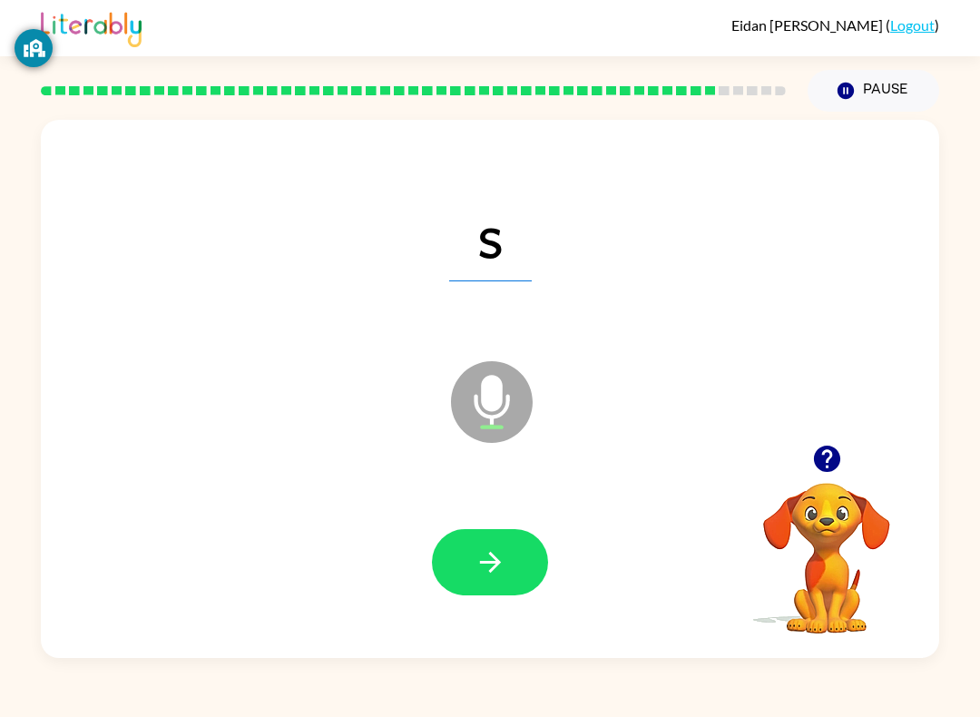
click at [500, 574] on icon "button" at bounding box center [490, 562] width 32 height 32
click at [498, 404] on icon "Microphone The Microphone is here when it is your turn to talk" at bounding box center [582, 425] width 272 height 136
click at [507, 552] on button "button" at bounding box center [490, 562] width 116 height 66
click at [510, 378] on icon at bounding box center [492, 402] width 82 height 82
click at [487, 539] on button "button" at bounding box center [490, 562] width 116 height 66
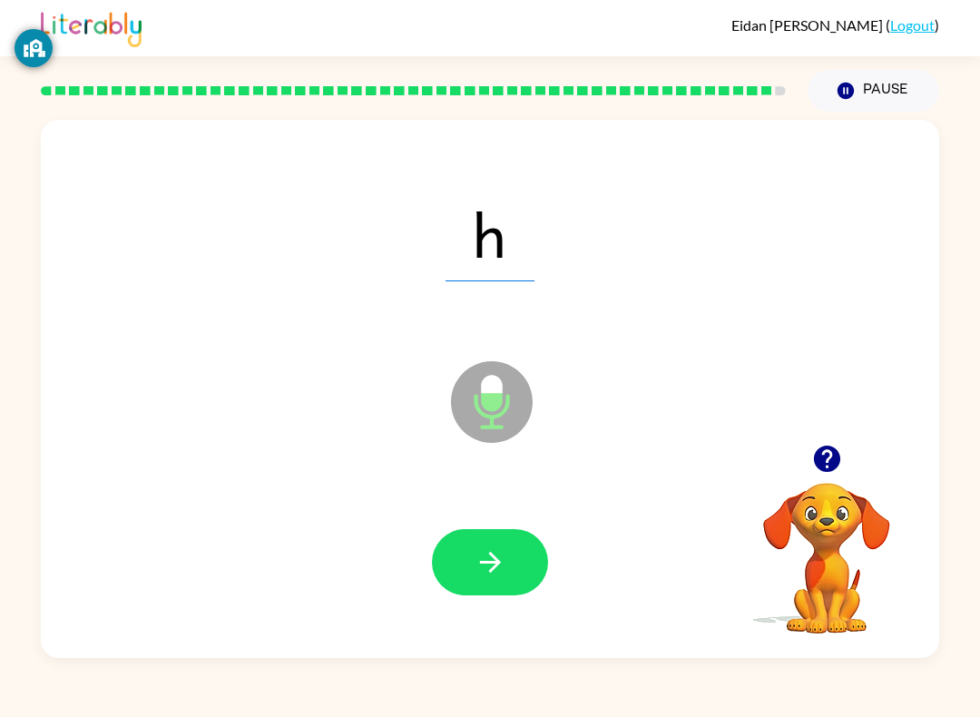
click at [516, 415] on icon at bounding box center [492, 402] width 82 height 82
click at [506, 560] on button "button" at bounding box center [490, 562] width 116 height 66
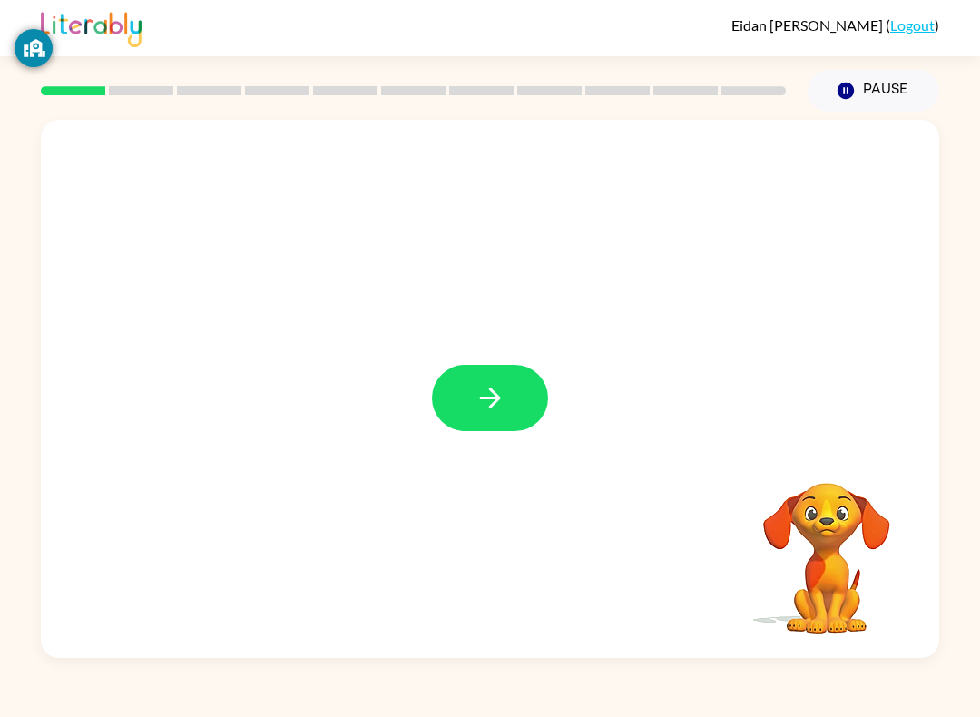
click at [495, 416] on button "button" at bounding box center [490, 398] width 116 height 66
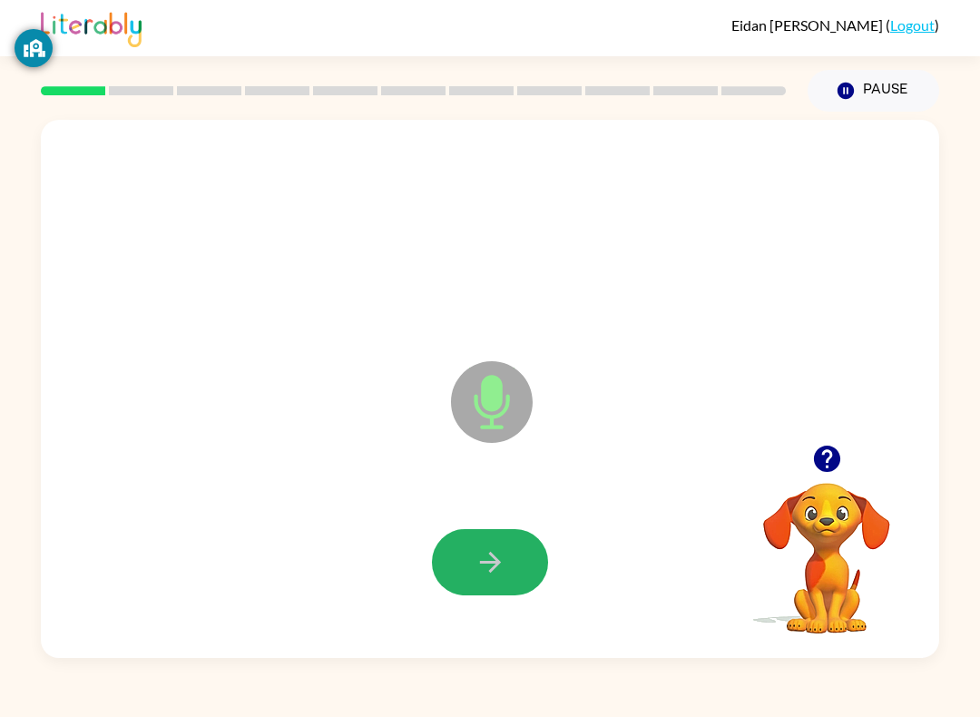
click at [462, 553] on button "button" at bounding box center [490, 562] width 116 height 66
click at [501, 571] on icon "button" at bounding box center [490, 562] width 32 height 32
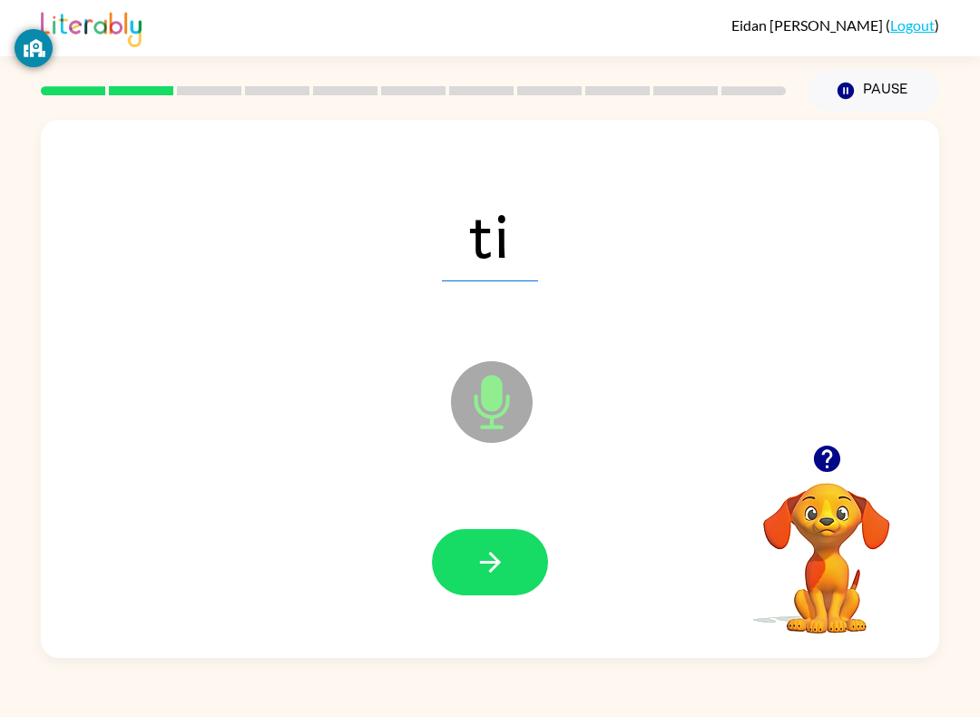
click at [484, 561] on icon "button" at bounding box center [490, 562] width 32 height 32
click at [483, 532] on button "button" at bounding box center [490, 562] width 116 height 66
click at [497, 564] on icon "button" at bounding box center [489, 562] width 21 height 21
click at [494, 541] on button "button" at bounding box center [490, 562] width 116 height 66
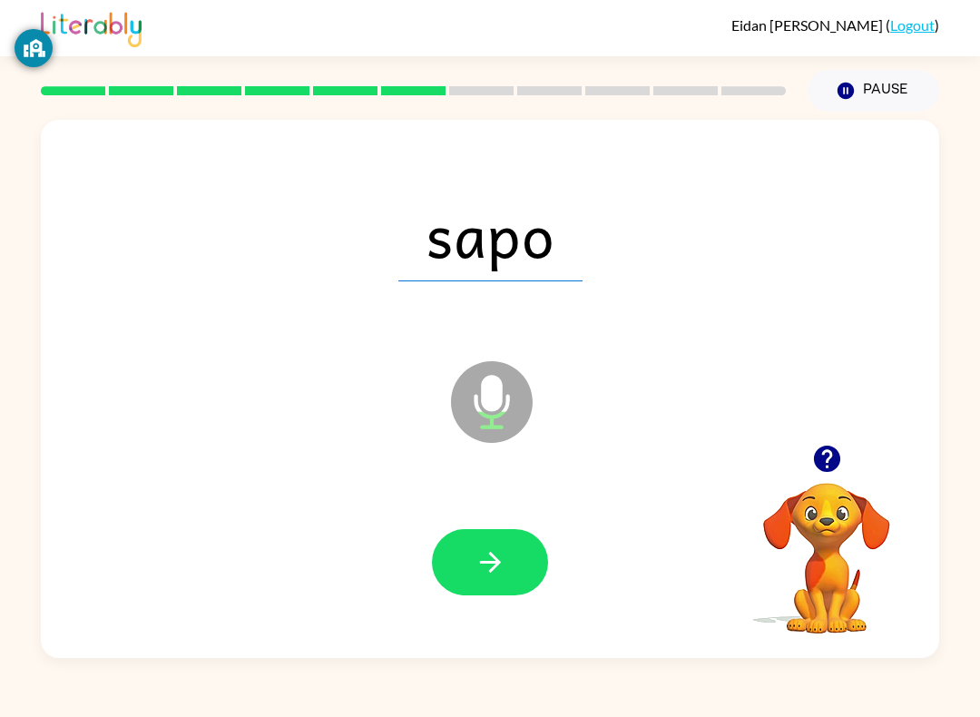
click at [522, 549] on button "button" at bounding box center [490, 562] width 116 height 66
click at [489, 572] on icon "button" at bounding box center [490, 562] width 32 height 32
click at [523, 543] on button "button" at bounding box center [490, 562] width 116 height 66
click at [478, 536] on button "button" at bounding box center [490, 562] width 116 height 66
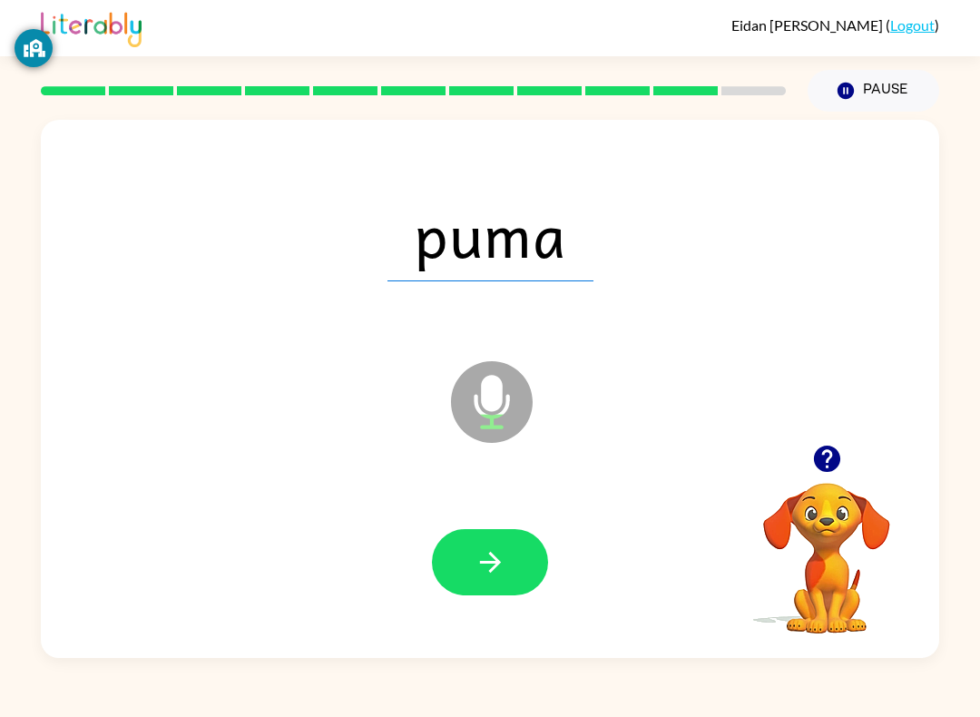
click at [477, 560] on icon "button" at bounding box center [490, 562] width 32 height 32
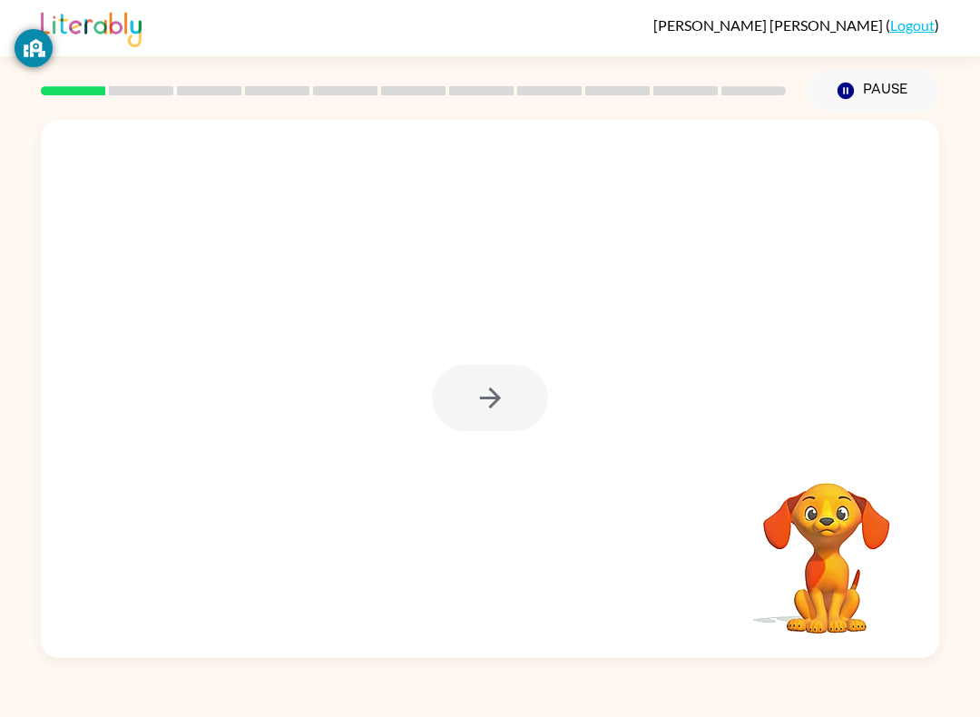
click at [481, 404] on div at bounding box center [490, 398] width 116 height 66
click at [164, 44] on div "Emely Lorenzo Vasquez ( Logout )" at bounding box center [490, 28] width 898 height 56
click at [467, 375] on button "button" at bounding box center [490, 398] width 116 height 66
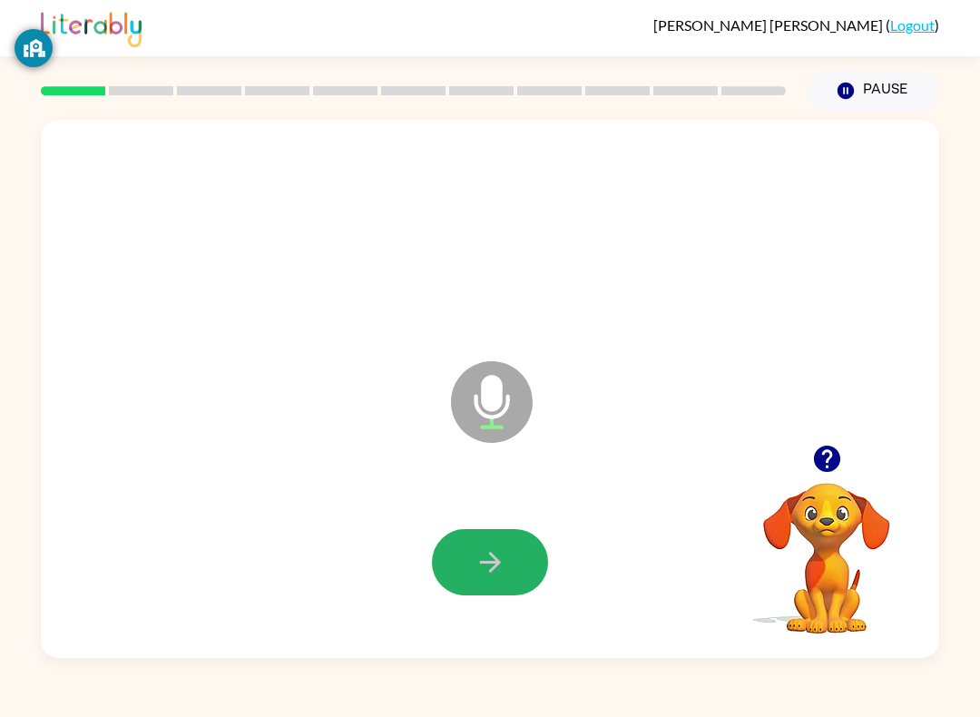
click at [495, 555] on icon "button" at bounding box center [490, 562] width 32 height 32
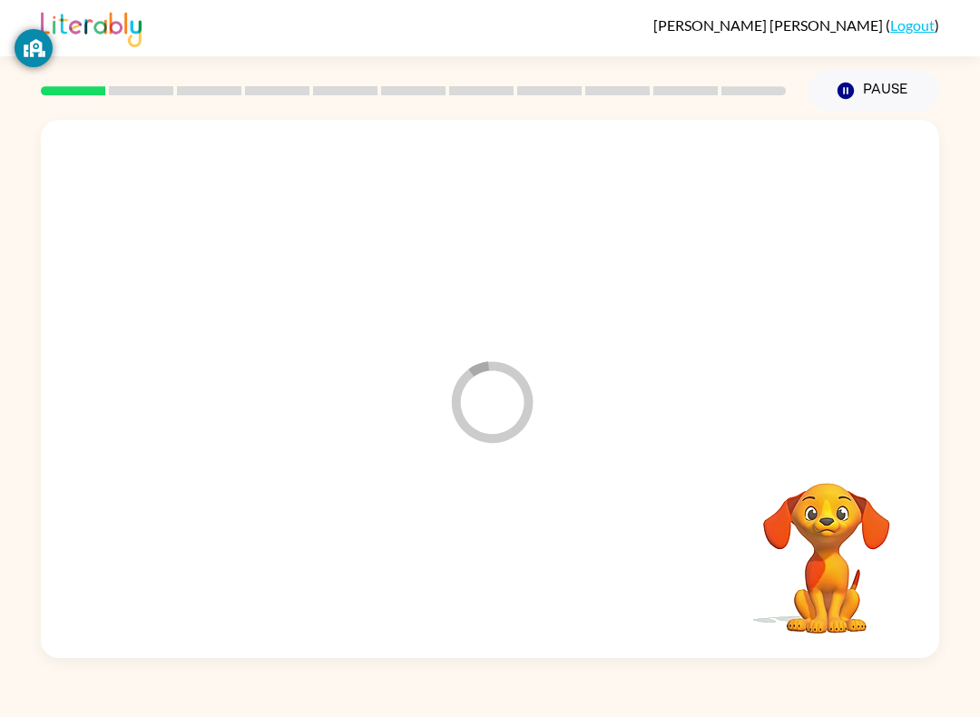
click at [831, 536] on video "Your browser must support playing .mp4 files to use Literably. Please try using…" at bounding box center [826, 545] width 181 height 181
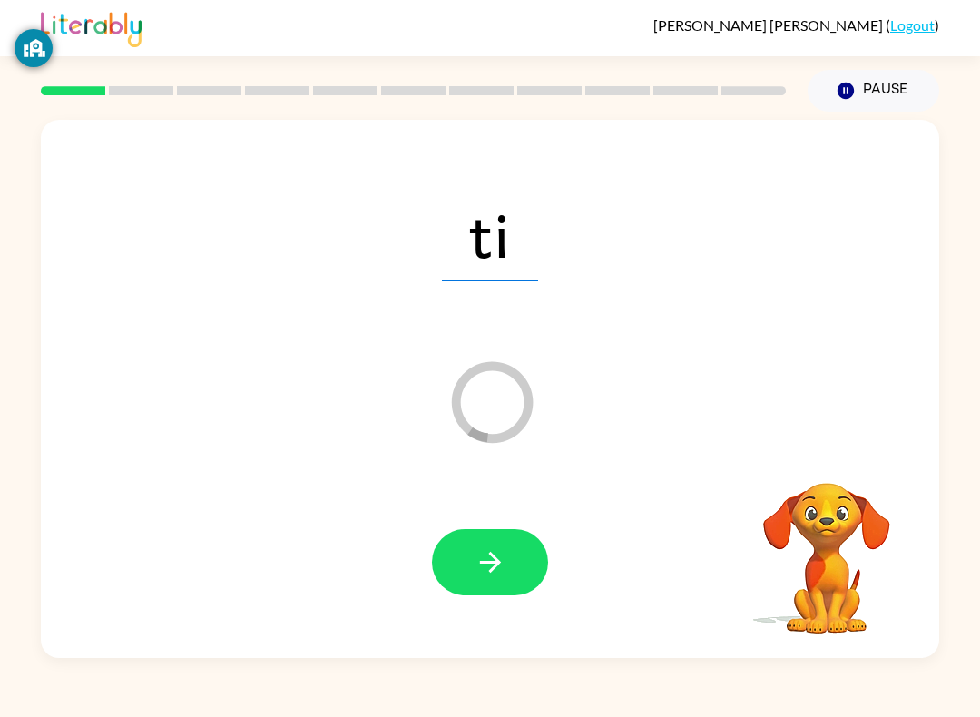
click at [513, 583] on button "button" at bounding box center [490, 562] width 116 height 66
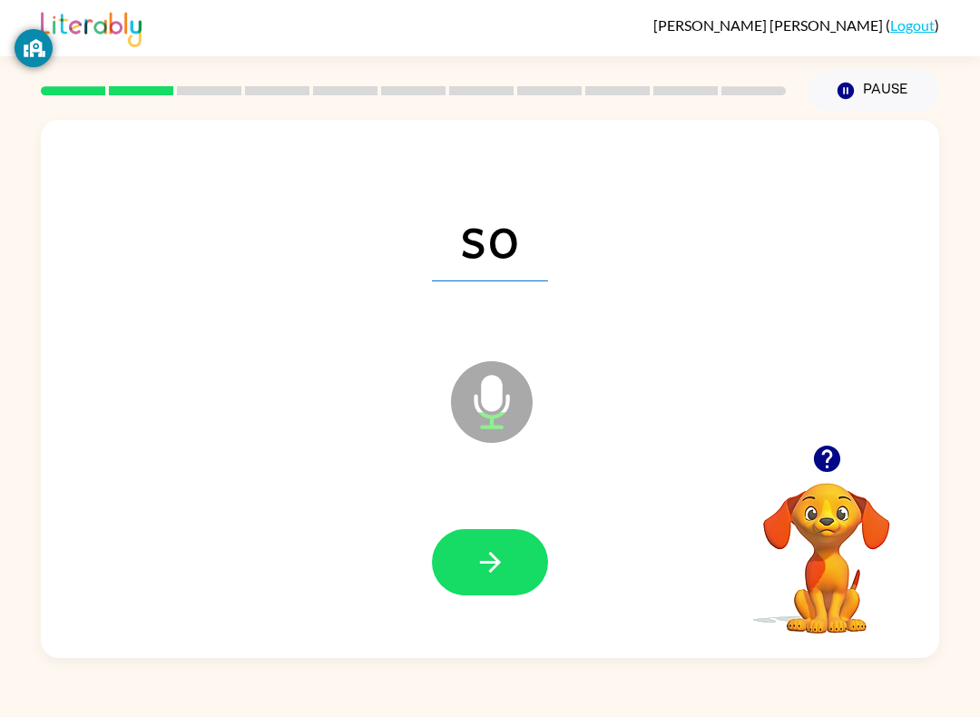
click at [475, 583] on button "button" at bounding box center [490, 562] width 116 height 66
click at [454, 566] on button "button" at bounding box center [490, 562] width 116 height 66
click at [486, 562] on icon "button" at bounding box center [490, 562] width 32 height 32
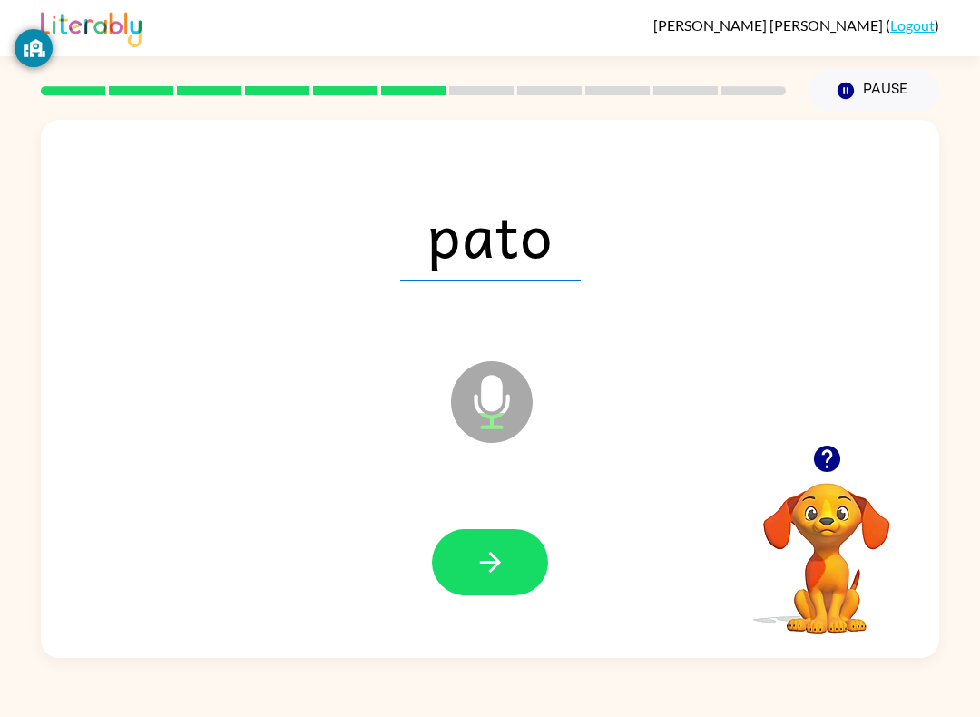
click at [876, 92] on button "Pause Pause" at bounding box center [873, 91] width 132 height 42
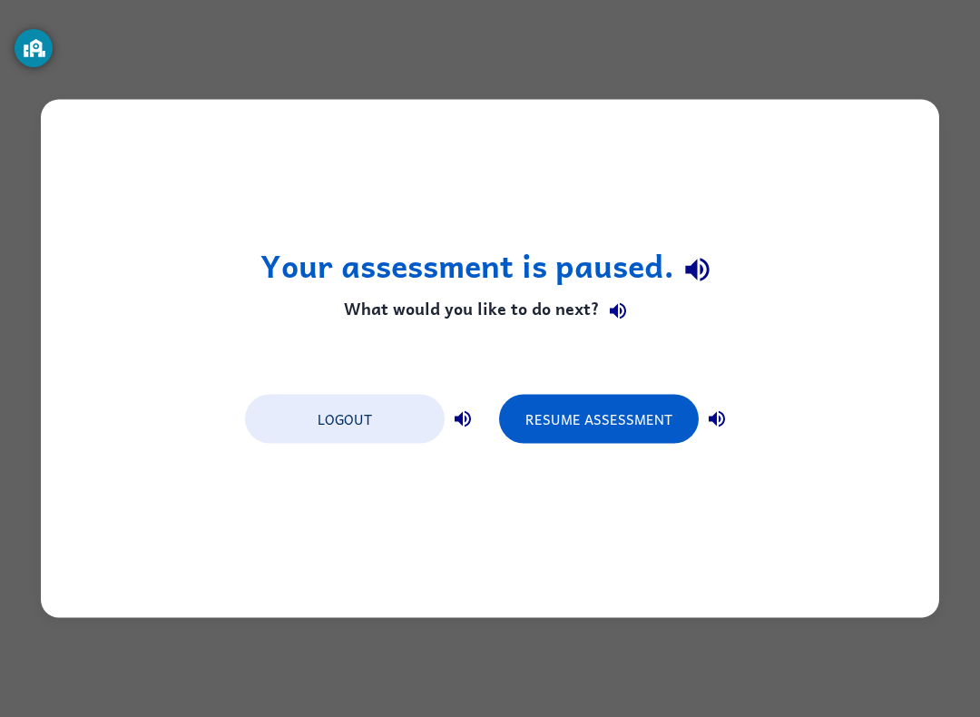
click at [577, 443] on button "Resume Assessment" at bounding box center [599, 419] width 200 height 49
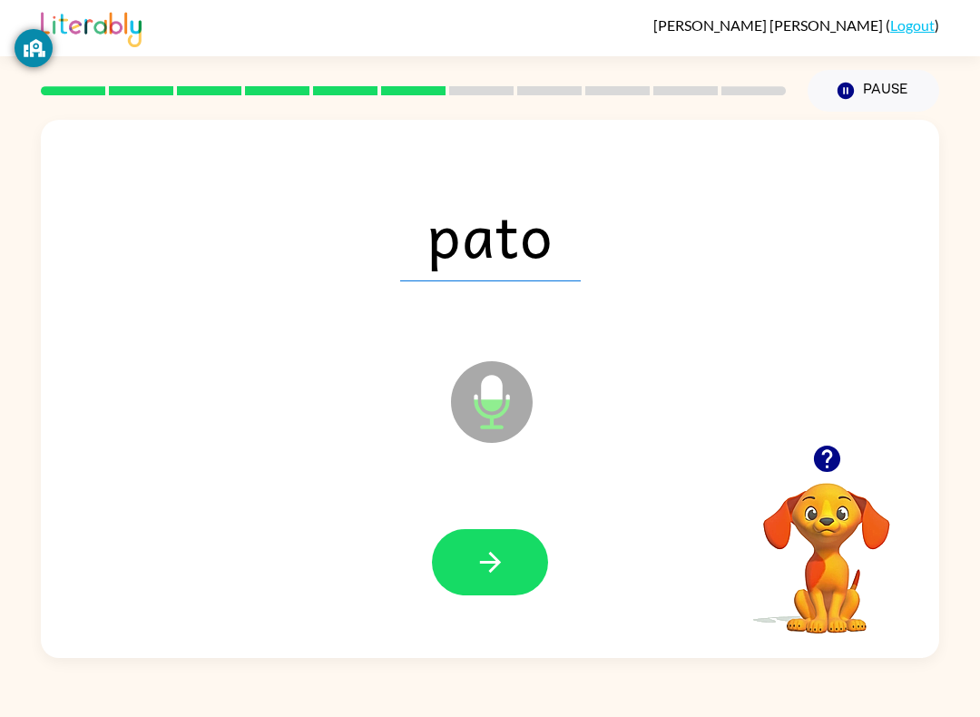
click at [502, 568] on icon "button" at bounding box center [490, 562] width 32 height 32
click at [500, 561] on icon "button" at bounding box center [490, 562] width 32 height 32
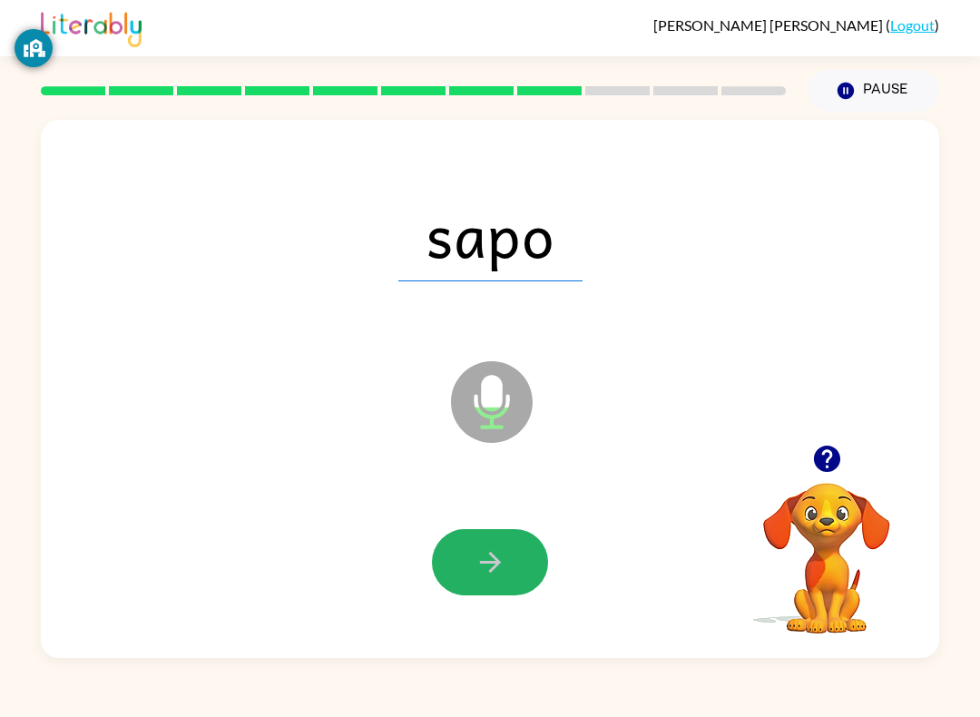
click at [512, 559] on button "button" at bounding box center [490, 562] width 116 height 66
click at [508, 583] on button "button" at bounding box center [490, 562] width 116 height 66
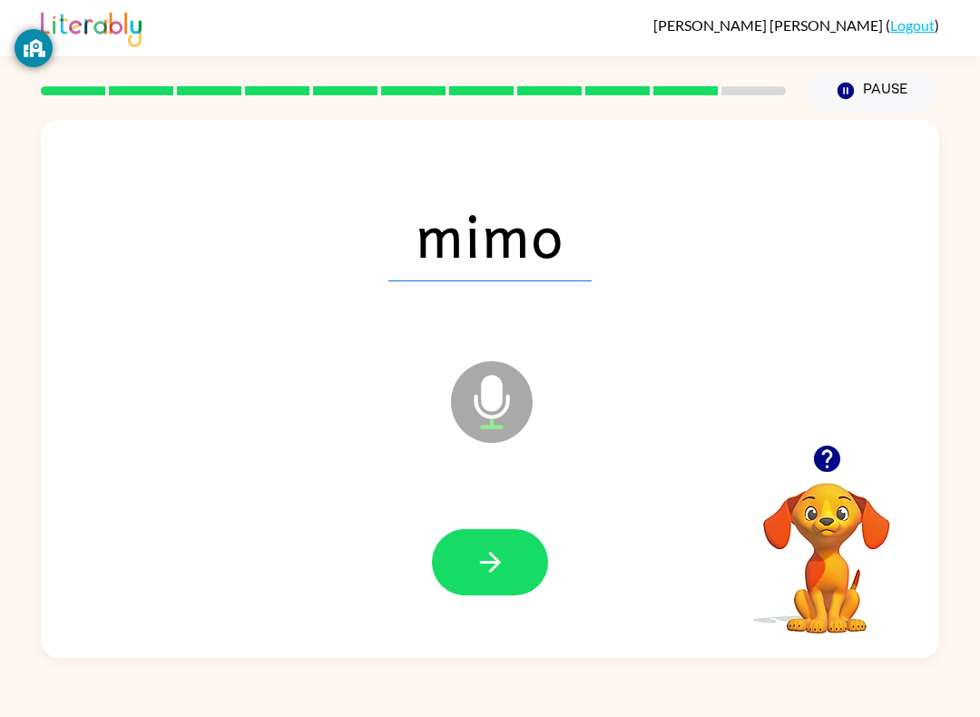
click at [495, 564] on icon "button" at bounding box center [490, 562] width 32 height 32
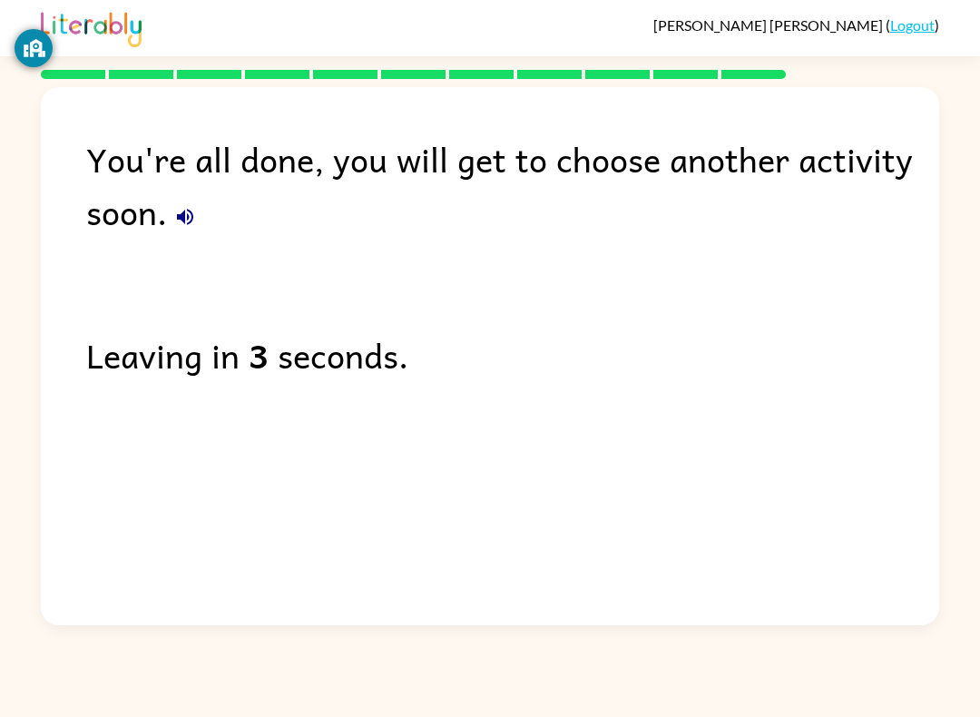
click at [98, 360] on div "Leaving in 3 seconds." at bounding box center [512, 354] width 853 height 53
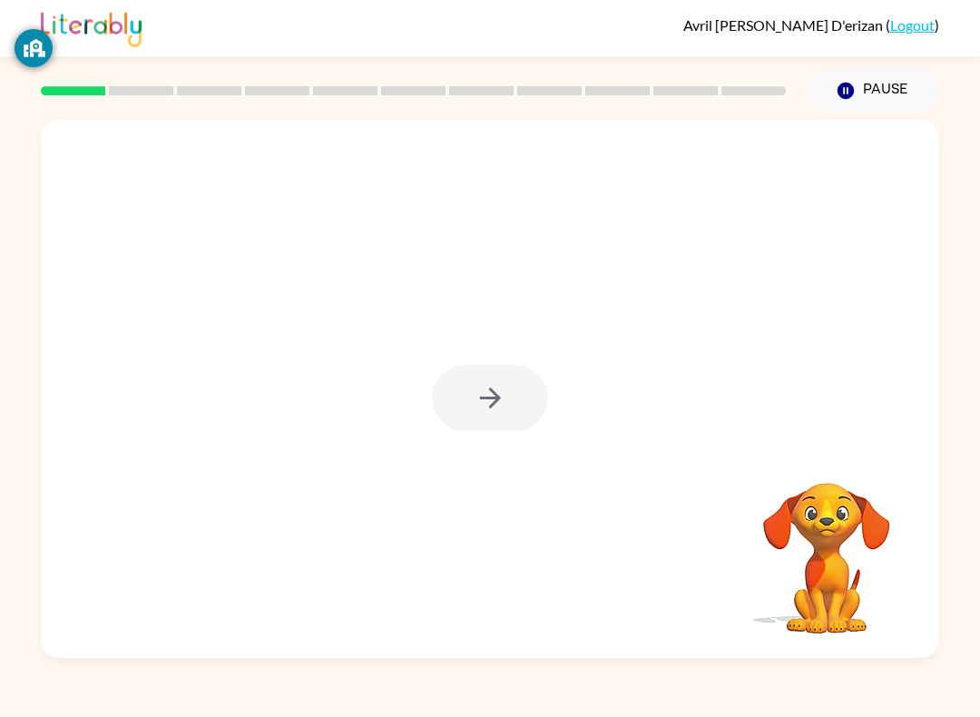
click at [503, 406] on div at bounding box center [490, 398] width 116 height 66
click at [529, 391] on div at bounding box center [490, 398] width 116 height 66
click at [542, 380] on button "button" at bounding box center [490, 398] width 116 height 66
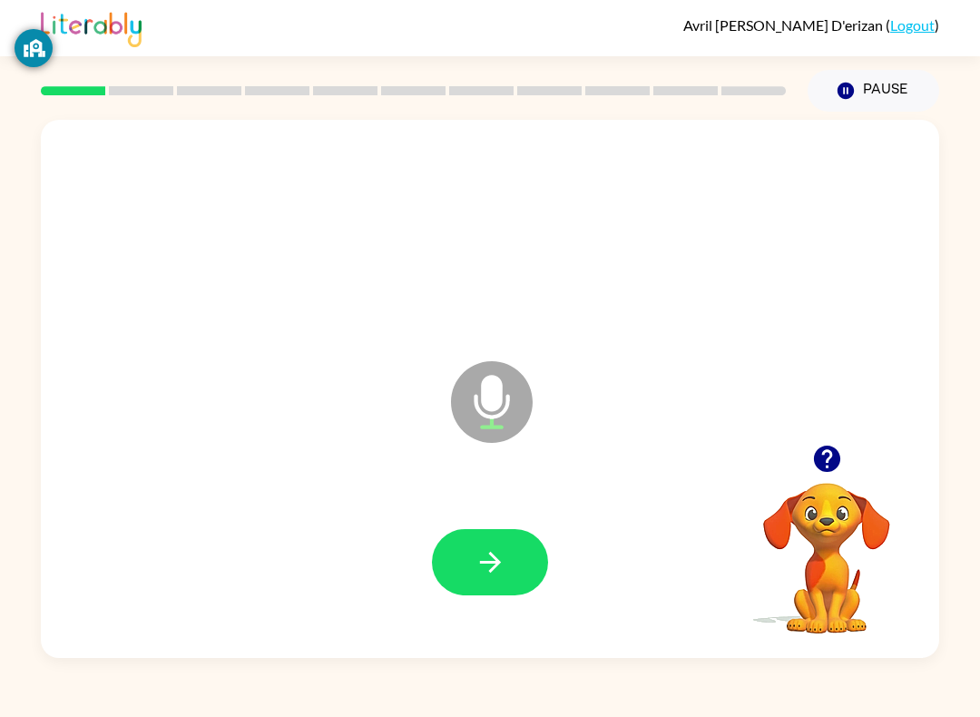
click at [499, 325] on icon at bounding box center [491, 361] width 45 height 136
click at [495, 367] on icon at bounding box center [492, 402] width 82 height 82
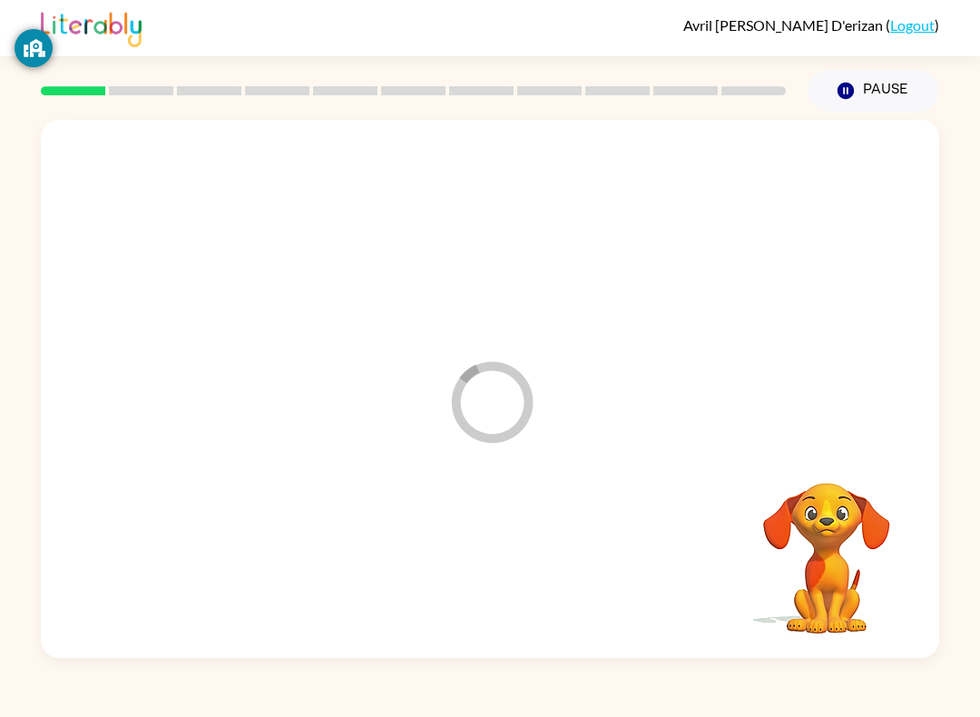
click at [503, 562] on div at bounding box center [490, 561] width 862 height 155
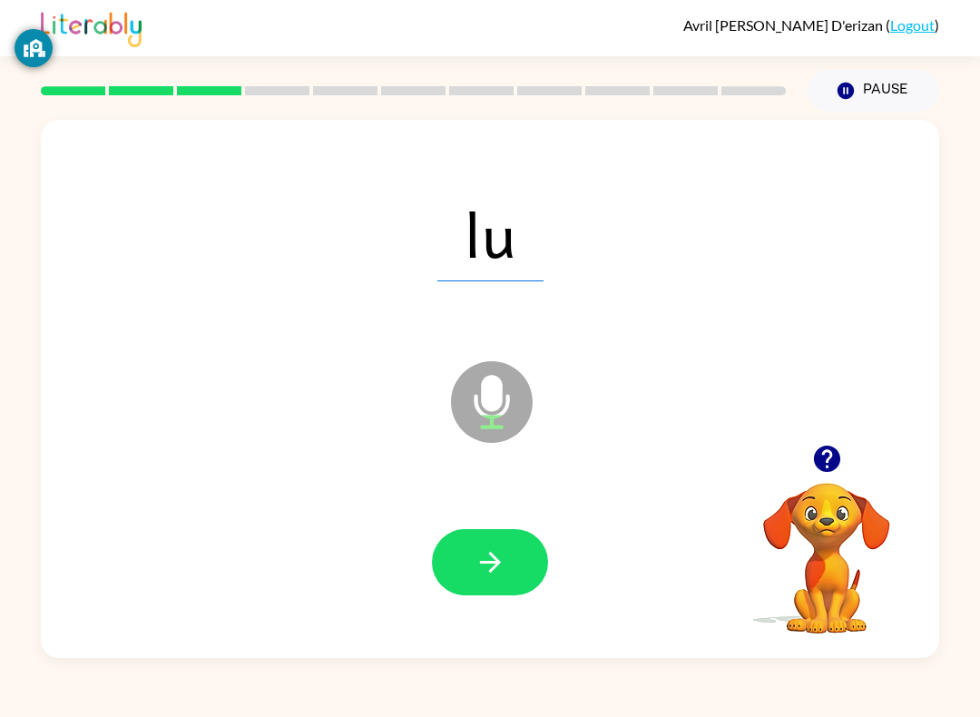
click at [511, 567] on button "button" at bounding box center [490, 562] width 116 height 66
click at [513, 579] on button "button" at bounding box center [490, 562] width 116 height 66
click at [525, 533] on button "button" at bounding box center [490, 562] width 116 height 66
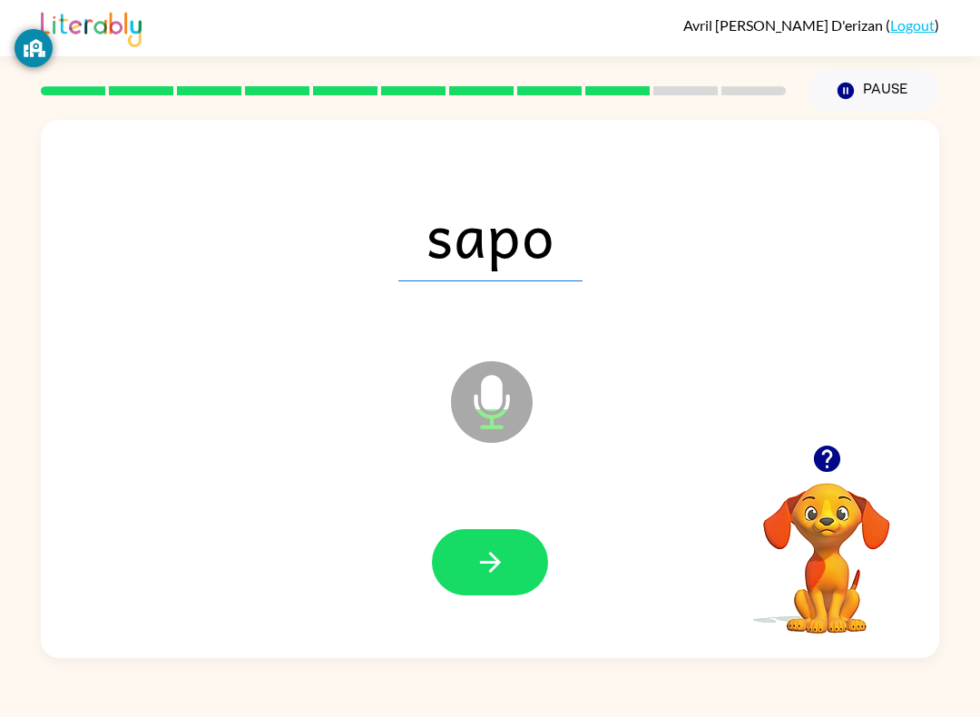
click at [457, 502] on div at bounding box center [490, 561] width 862 height 155
click at [517, 534] on button "button" at bounding box center [490, 562] width 116 height 66
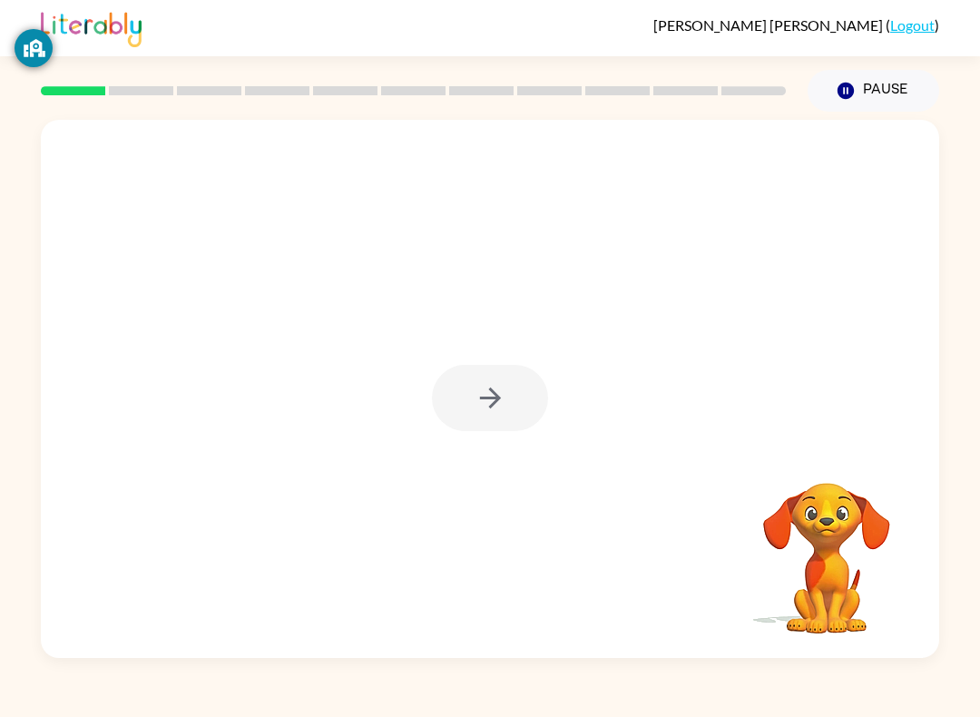
click at [855, 581] on video "Your browser must support playing .mp4 files to use Literably. Please try using…" at bounding box center [826, 545] width 181 height 181
click at [487, 385] on div at bounding box center [490, 398] width 116 height 66
click at [515, 409] on button "button" at bounding box center [490, 398] width 116 height 66
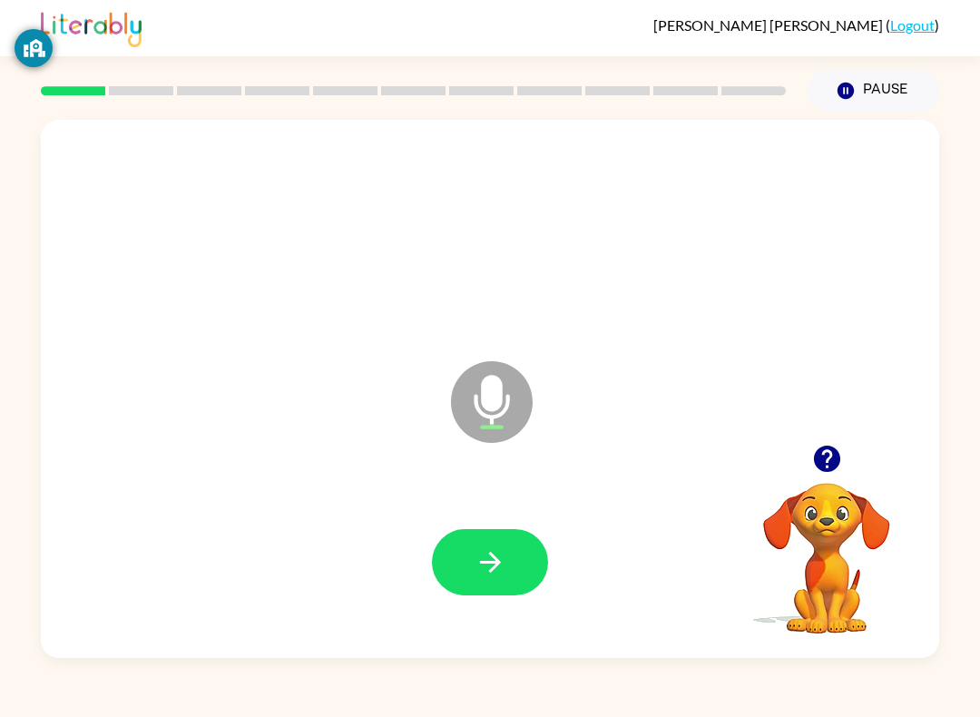
click at [521, 576] on button "button" at bounding box center [490, 562] width 116 height 66
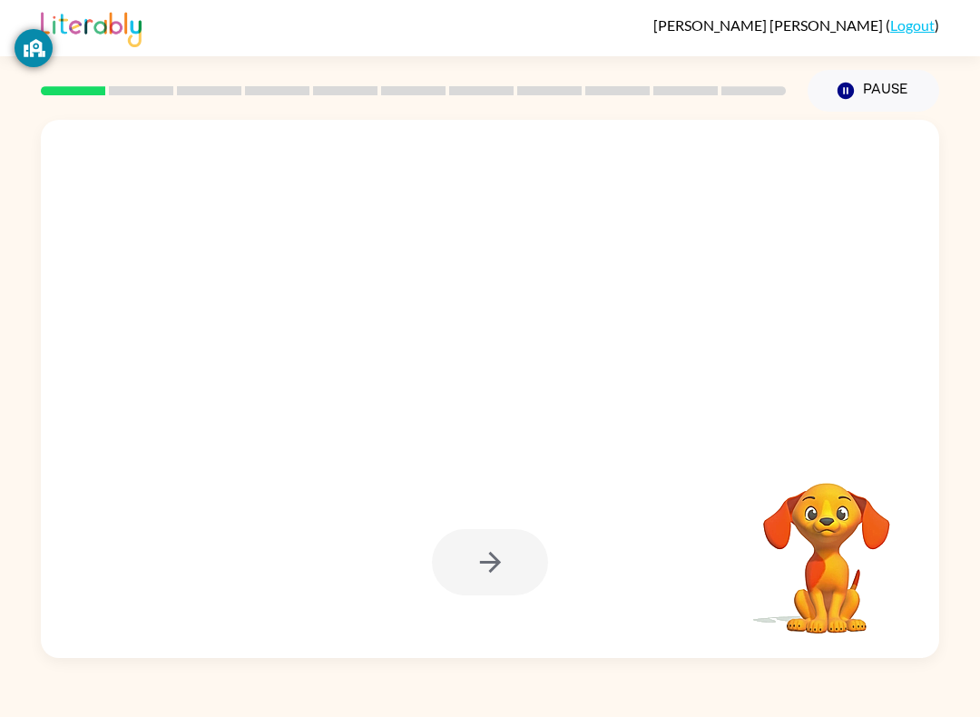
click at [522, 564] on div at bounding box center [490, 562] width 116 height 66
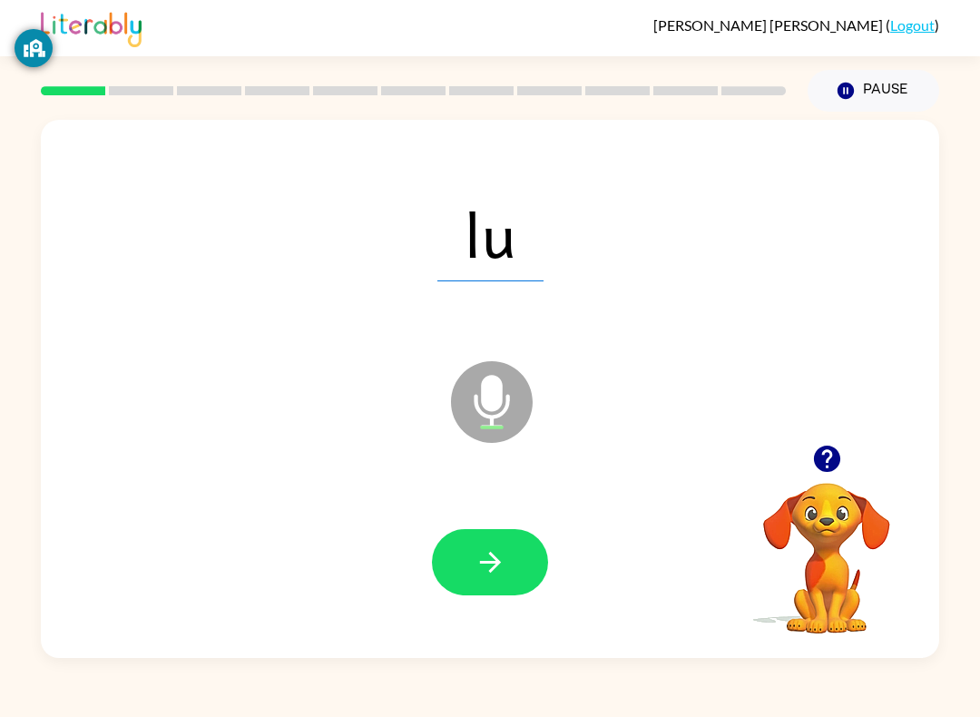
click at [517, 548] on button "button" at bounding box center [490, 562] width 116 height 66
click at [506, 572] on button "button" at bounding box center [490, 562] width 116 height 66
click at [495, 578] on icon "button" at bounding box center [490, 562] width 32 height 32
click at [499, 576] on icon "button" at bounding box center [490, 562] width 32 height 32
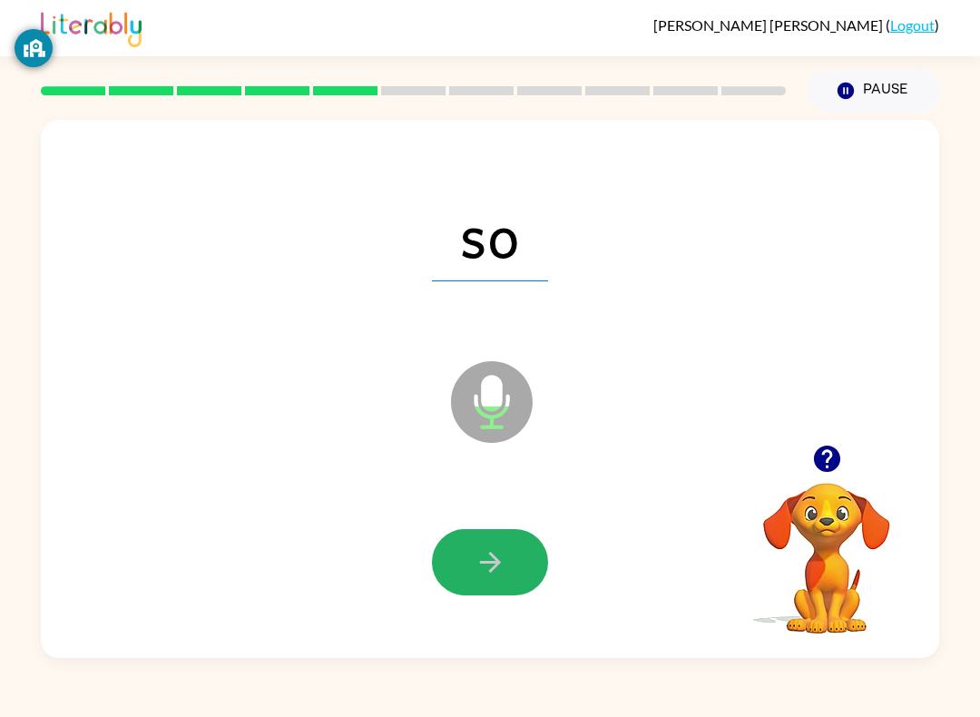
click at [531, 569] on button "button" at bounding box center [490, 562] width 116 height 66
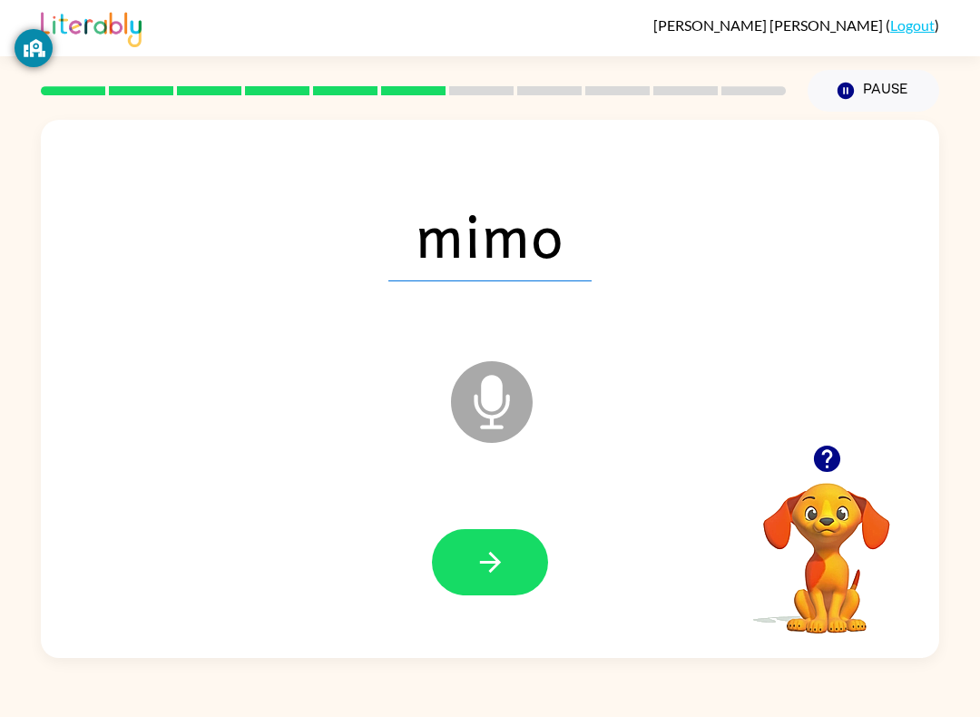
click at [523, 565] on button "button" at bounding box center [490, 562] width 116 height 66
click at [500, 562] on icon "button" at bounding box center [490, 562] width 32 height 32
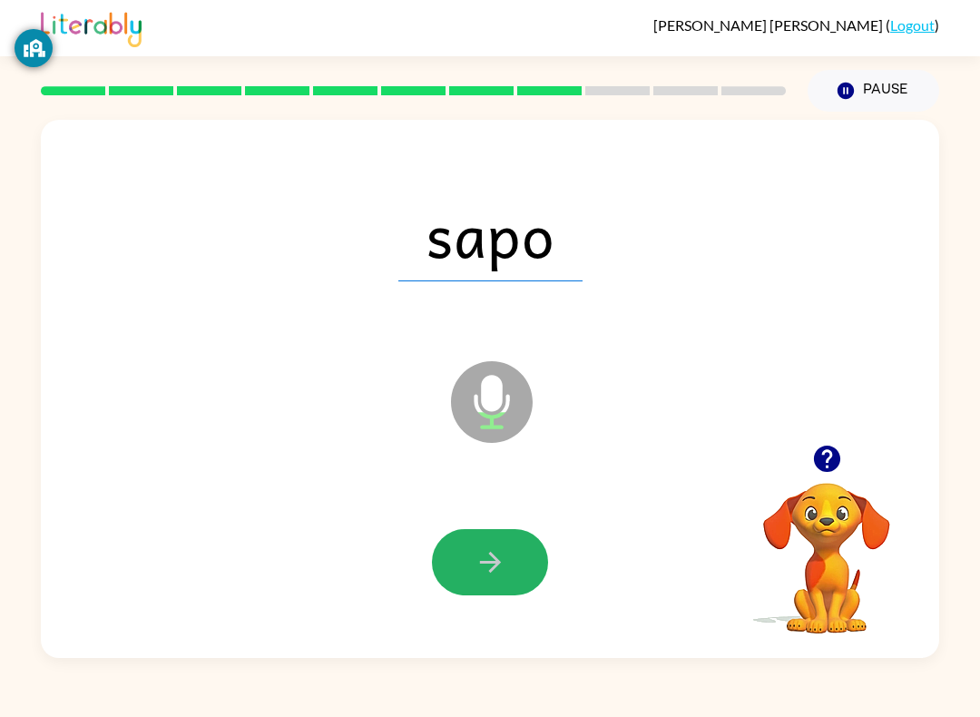
click at [503, 575] on icon "button" at bounding box center [490, 562] width 32 height 32
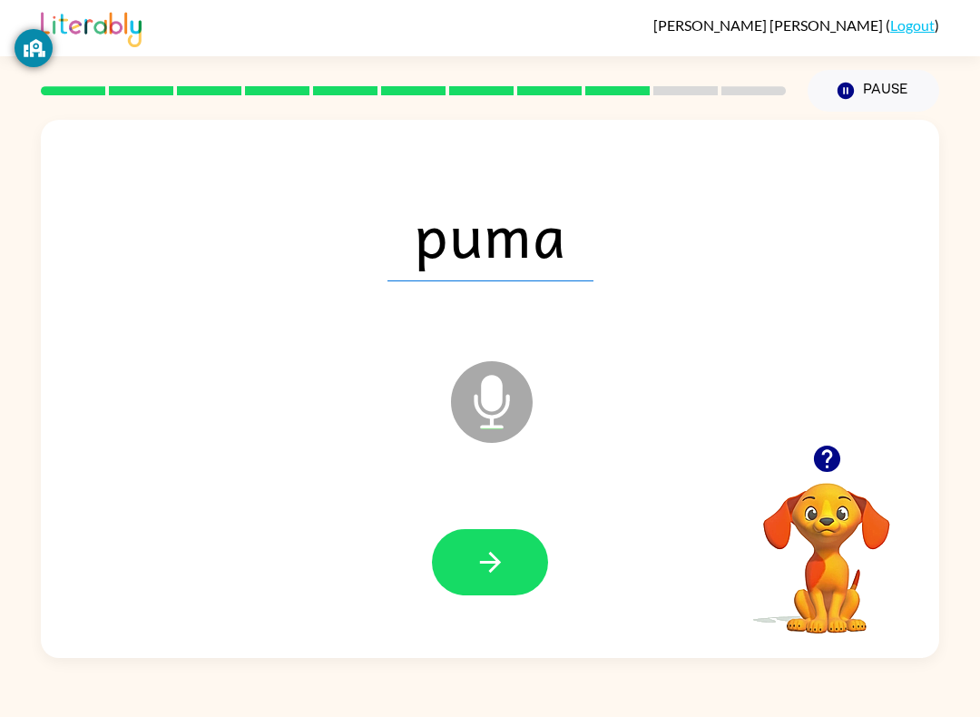
click at [503, 567] on icon "button" at bounding box center [490, 562] width 32 height 32
click at [504, 562] on icon "button" at bounding box center [490, 562] width 32 height 32
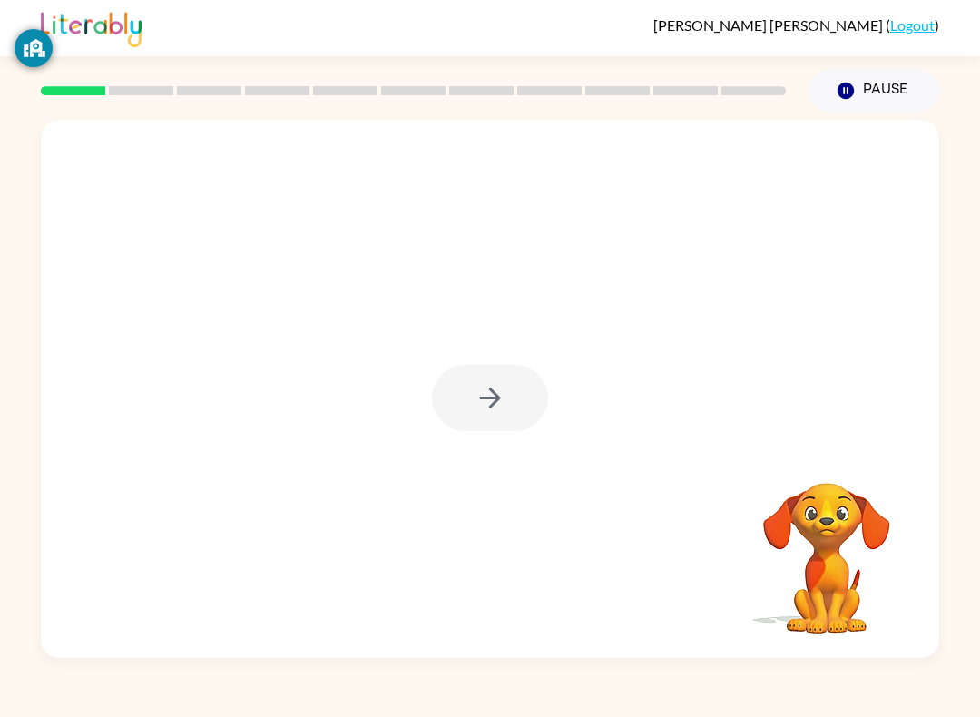
click at [478, 390] on div at bounding box center [490, 398] width 116 height 66
click at [494, 416] on button "button" at bounding box center [490, 398] width 116 height 66
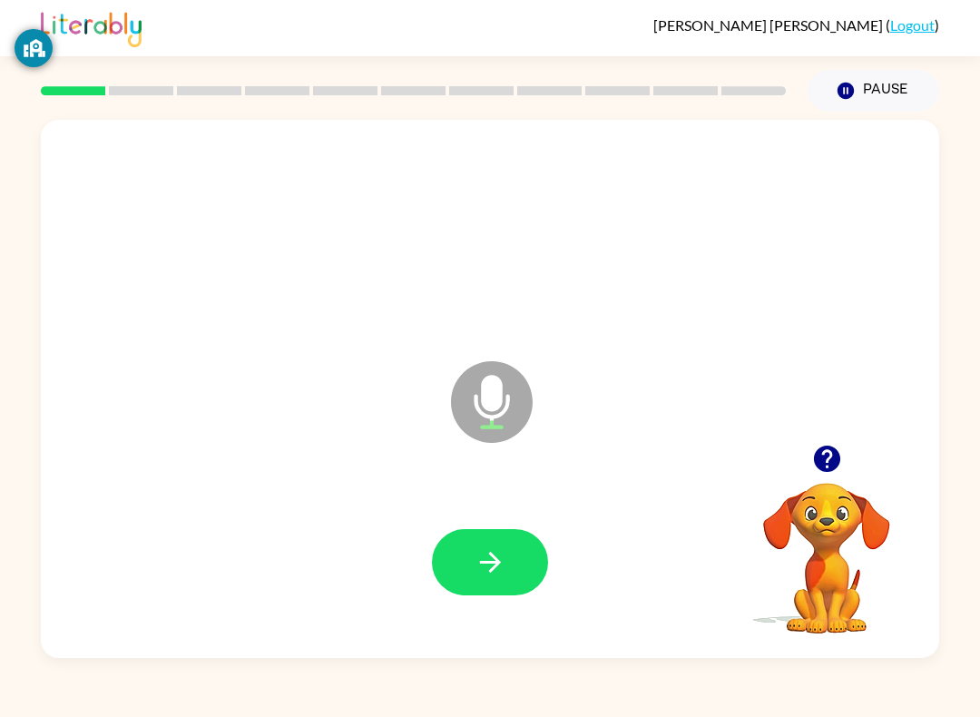
click at [439, 562] on button "button" at bounding box center [490, 562] width 116 height 66
click at [490, 539] on button "button" at bounding box center [490, 562] width 116 height 66
click at [482, 532] on button "button" at bounding box center [490, 562] width 116 height 66
click at [476, 567] on icon "button" at bounding box center [490, 562] width 32 height 32
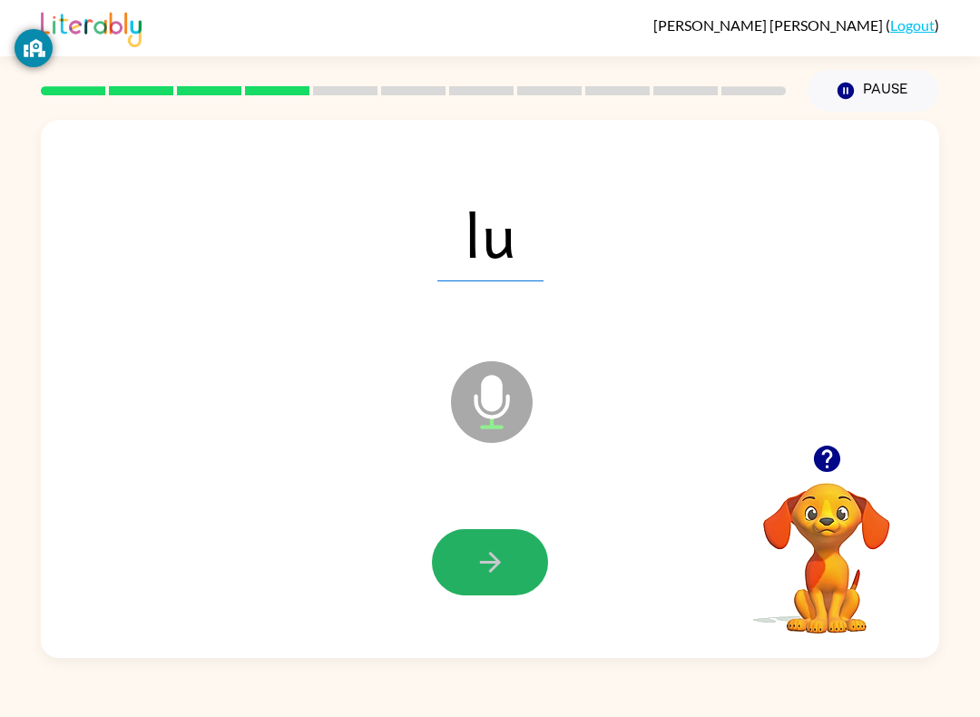
click at [503, 551] on icon "button" at bounding box center [490, 562] width 32 height 32
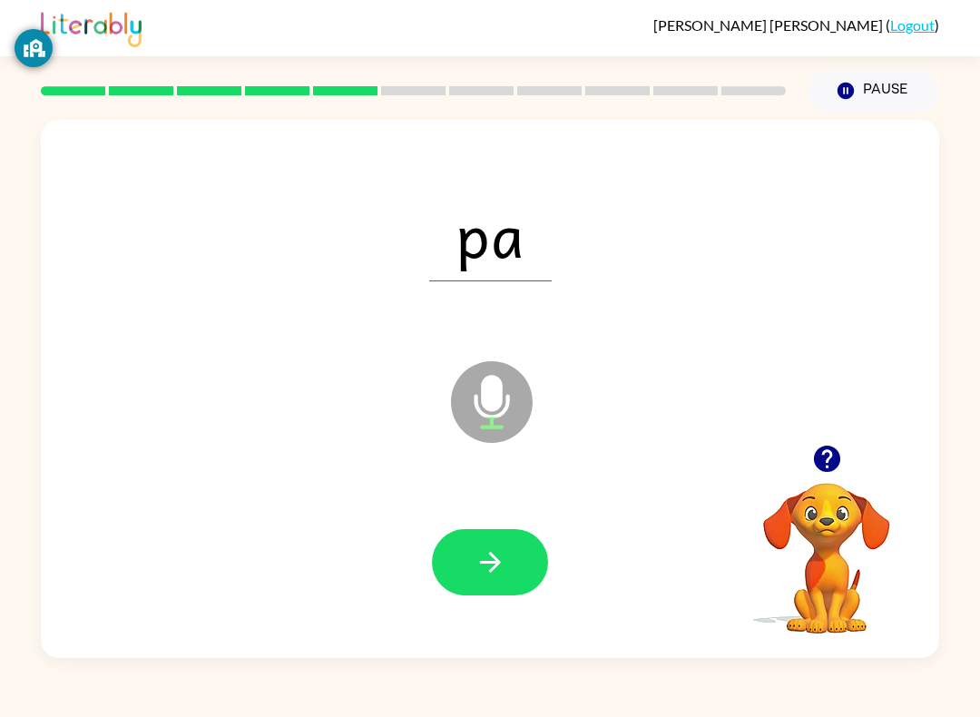
click at [498, 560] on icon "button" at bounding box center [490, 562] width 32 height 32
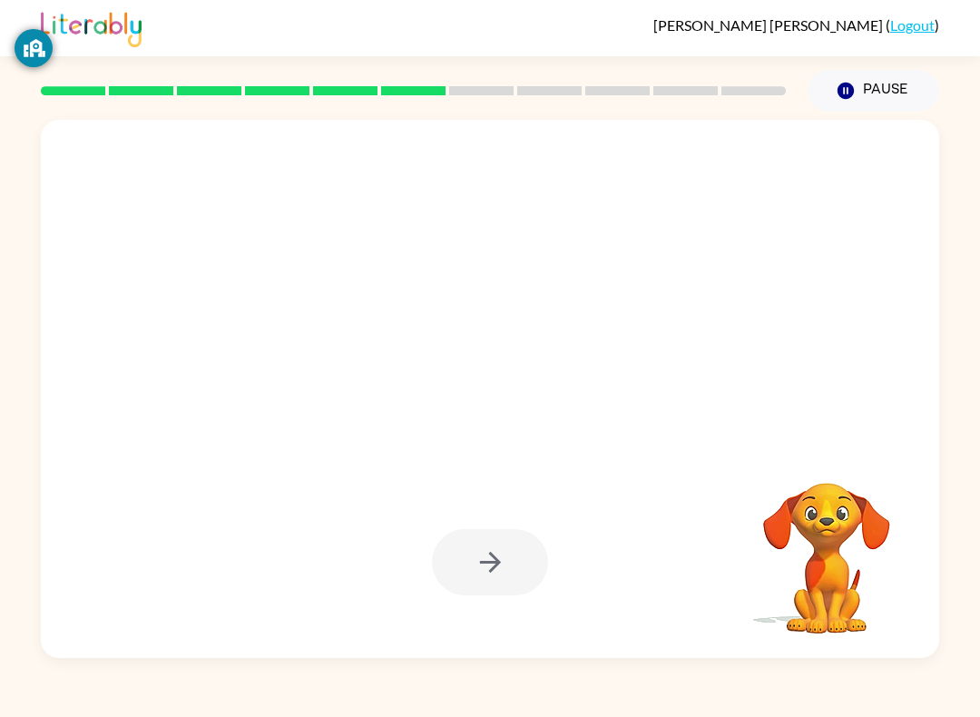
click at [517, 568] on div at bounding box center [490, 562] width 116 height 66
click at [491, 641] on div at bounding box center [490, 389] width 898 height 538
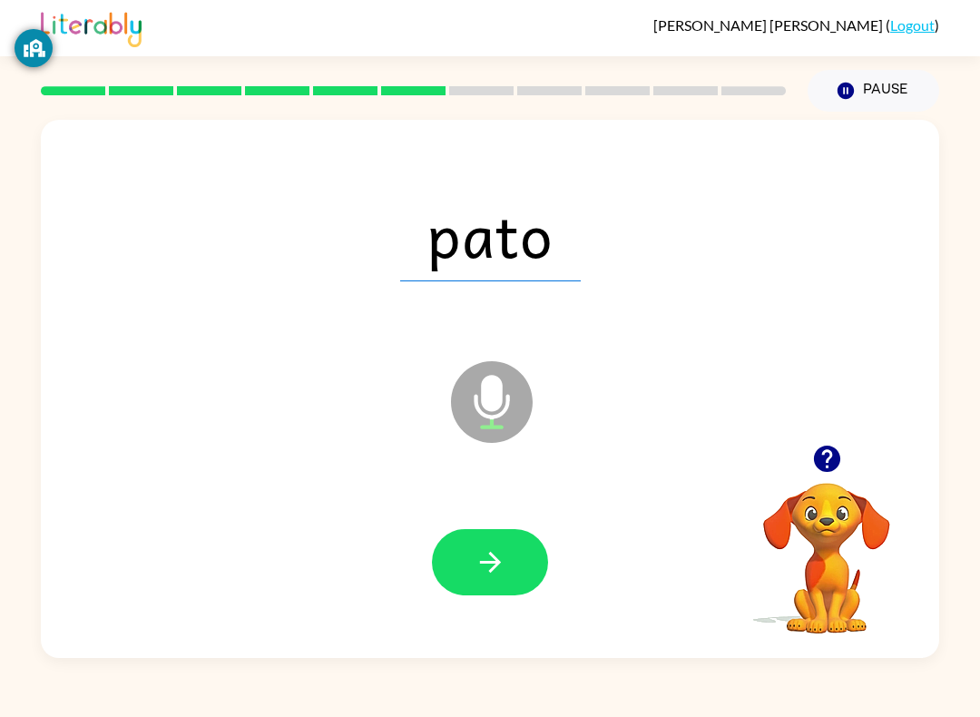
click at [506, 532] on button "button" at bounding box center [490, 562] width 116 height 66
click at [510, 593] on button "button" at bounding box center [490, 562] width 116 height 66
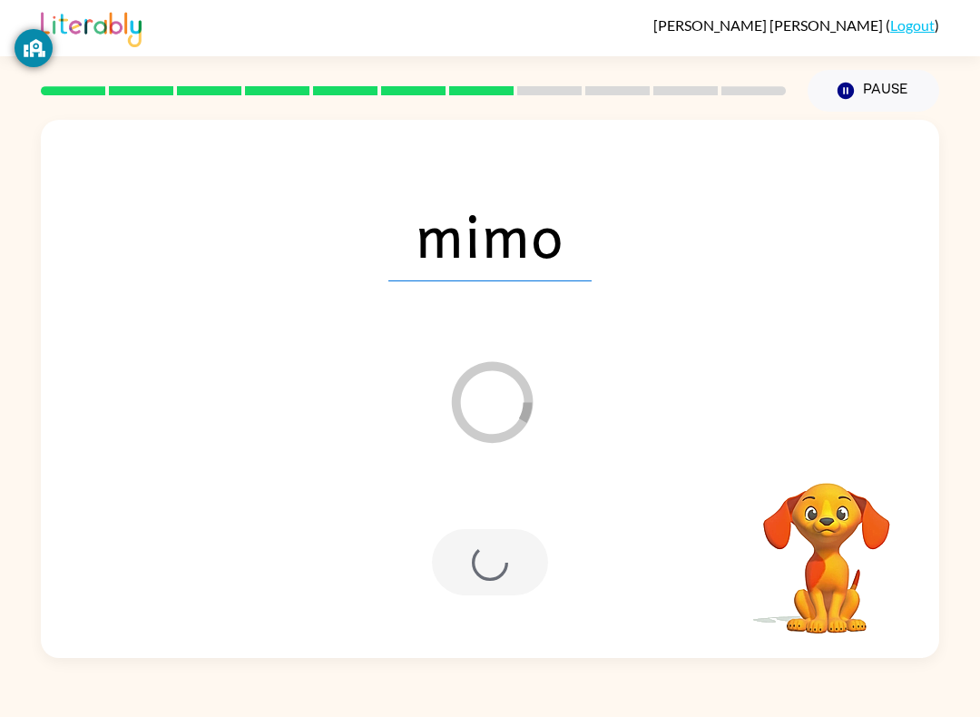
click at [485, 543] on div at bounding box center [490, 562] width 116 height 66
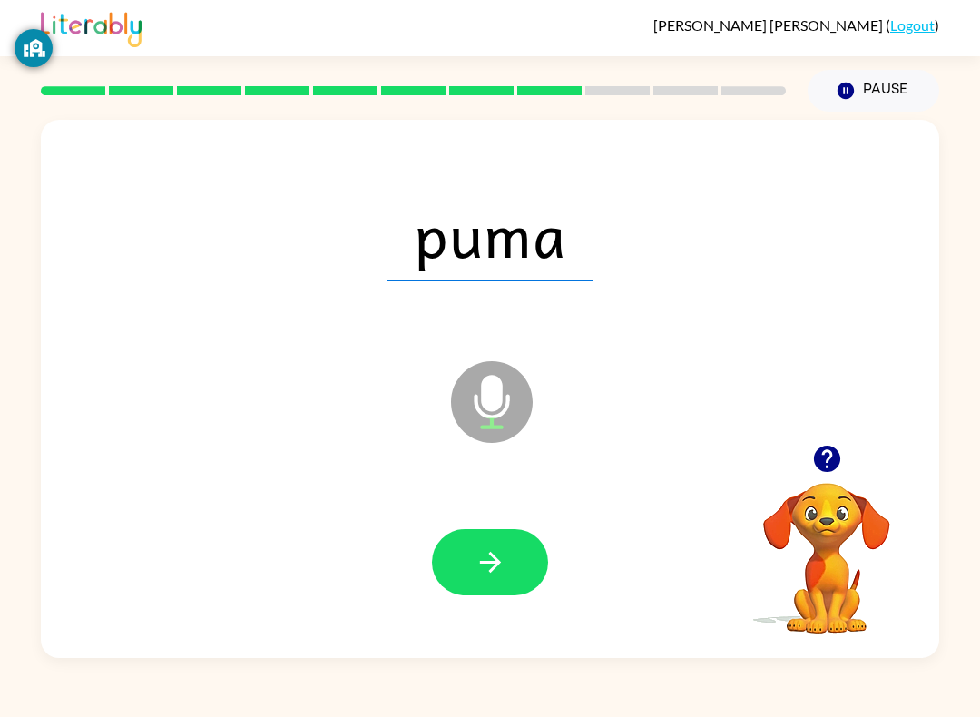
click at [543, 533] on div at bounding box center [490, 562] width 116 height 66
click at [530, 558] on button "button" at bounding box center [490, 562] width 116 height 66
click at [495, 590] on button "button" at bounding box center [490, 562] width 116 height 66
click at [465, 560] on button "button" at bounding box center [490, 562] width 116 height 66
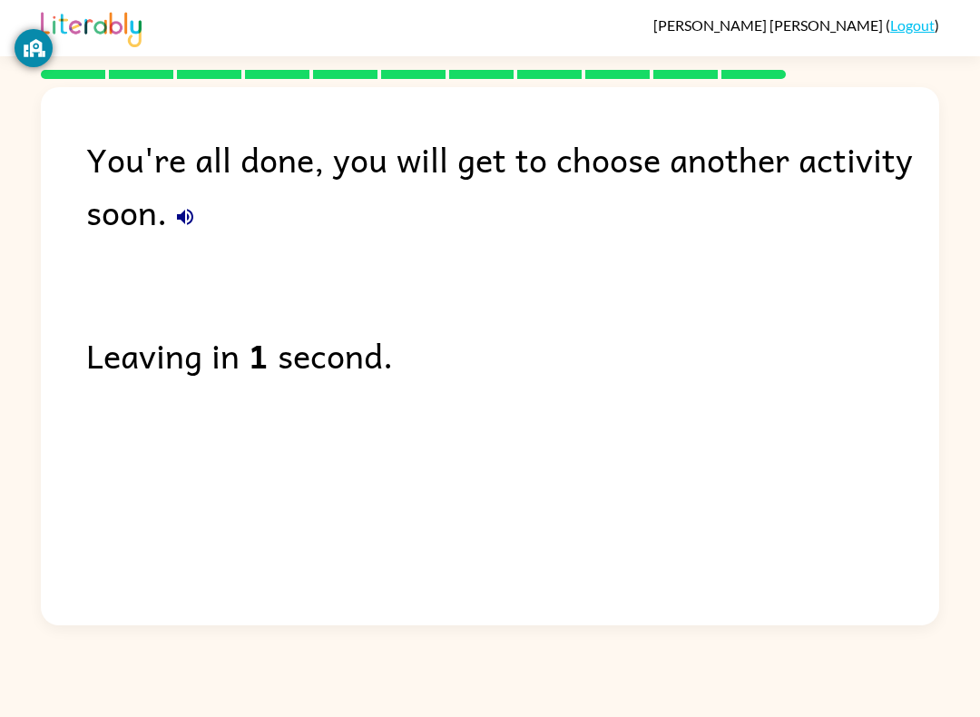
click at [161, 315] on div "You're all done, you will get to choose another activity soon. Leaving in 1 sec…" at bounding box center [490, 351] width 898 height 529
